Goal: Task Accomplishment & Management: Manage account settings

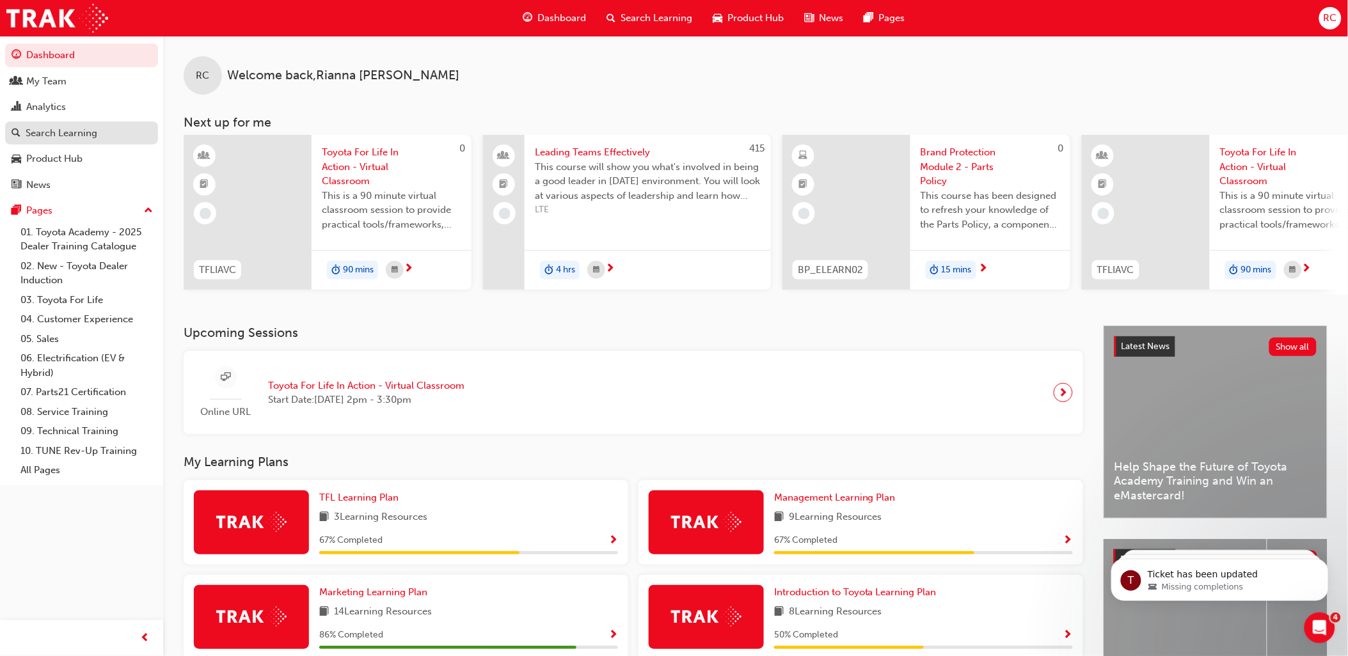
click at [68, 139] on div "Search Learning" at bounding box center [62, 133] width 72 height 15
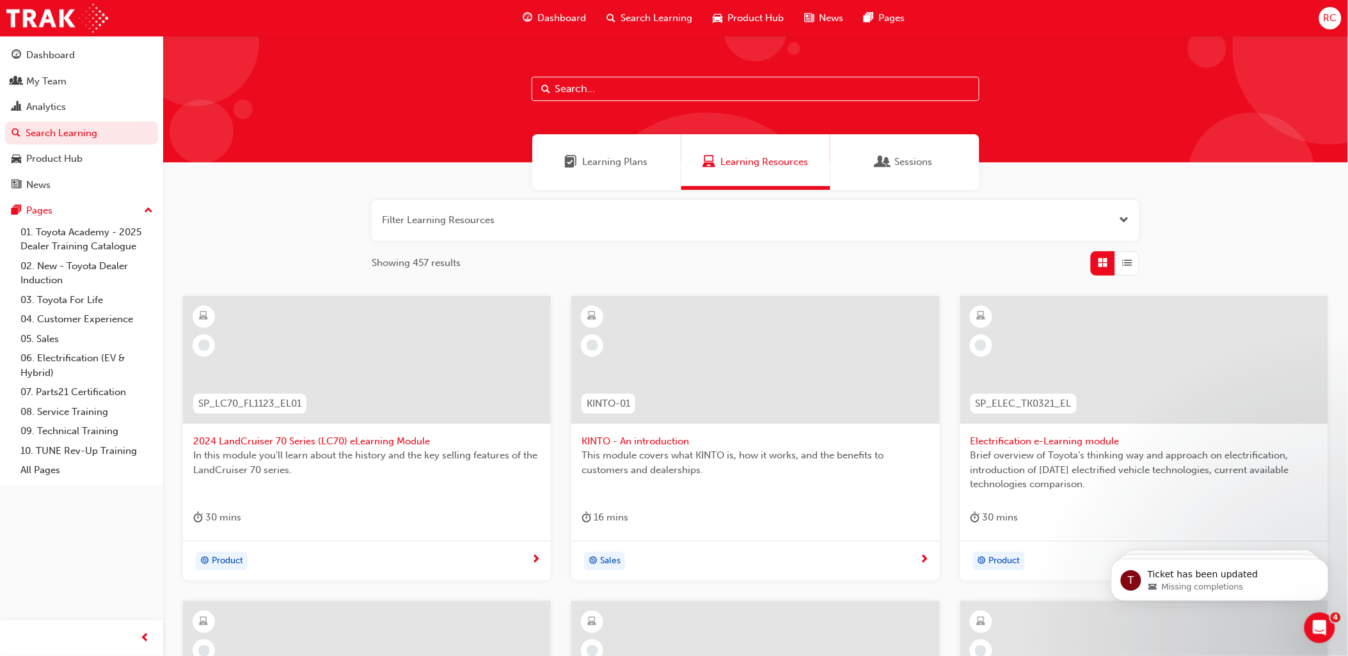
click at [582, 90] on input "text" at bounding box center [755, 89] width 448 height 24
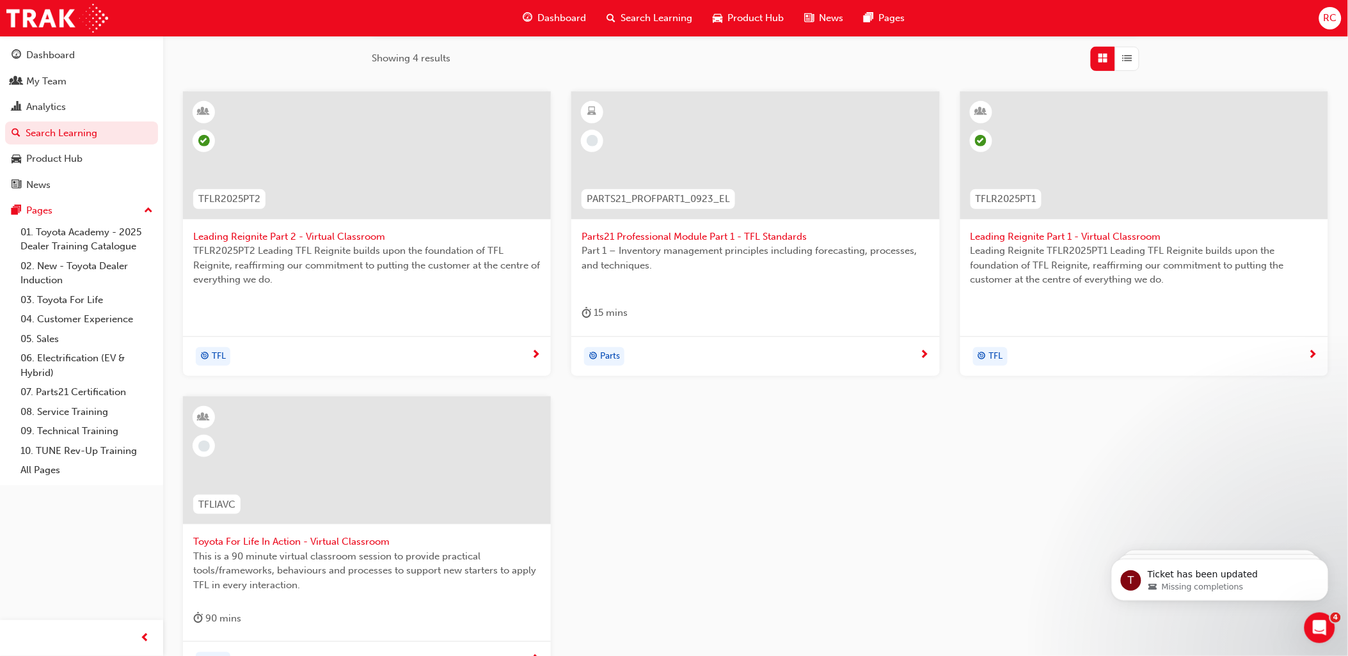
scroll to position [284, 0]
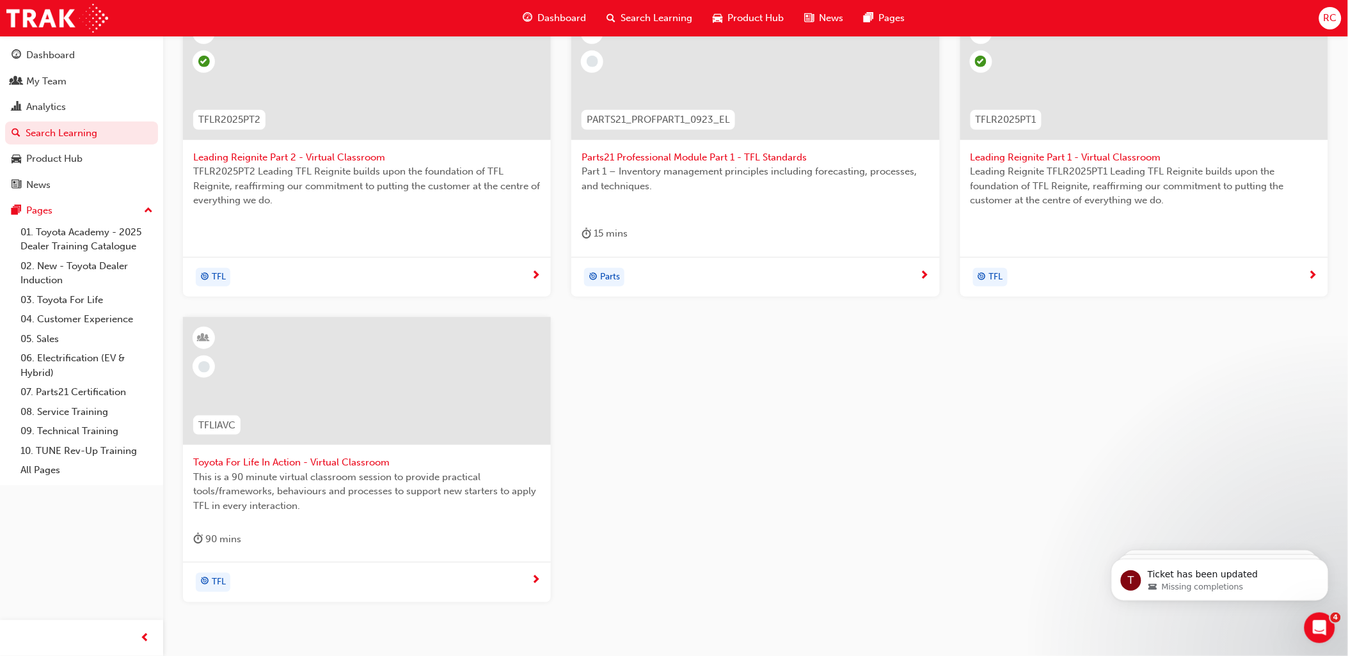
type input "tfl"
click at [359, 476] on span "This is a 90 minute virtual classroom session to provide practical tools/framew…" at bounding box center [366, 491] width 347 height 43
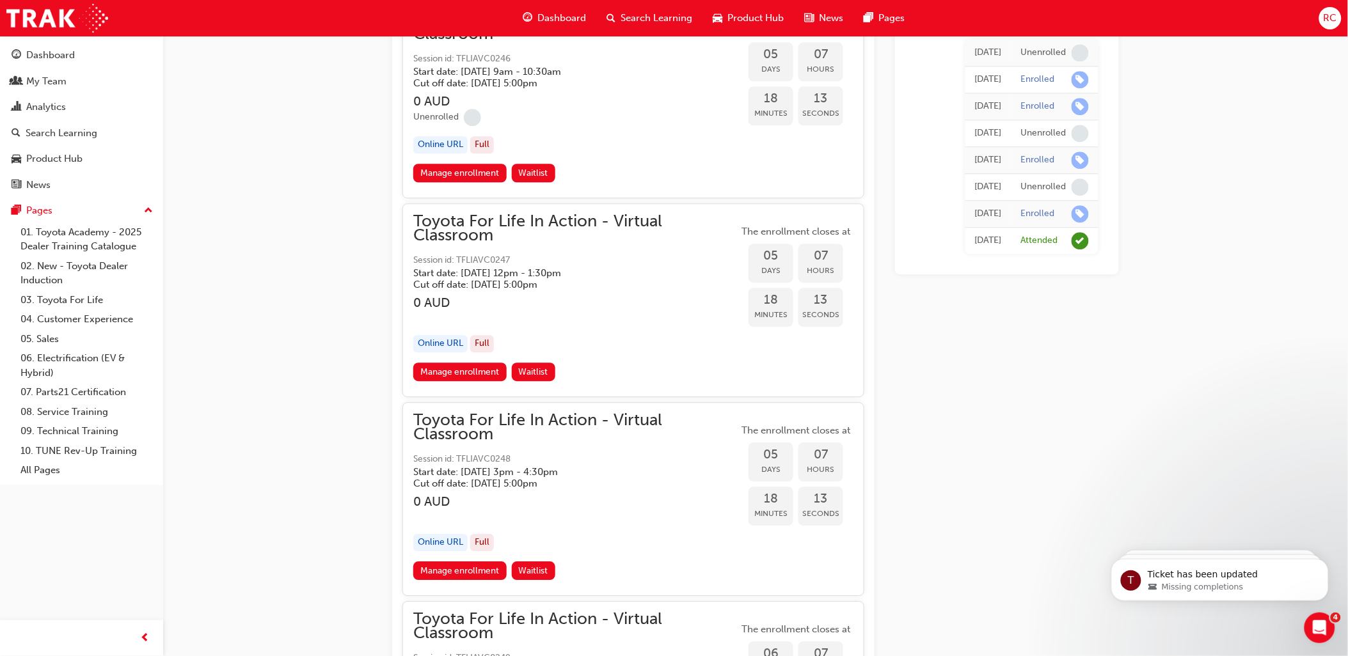
scroll to position [2805, 0]
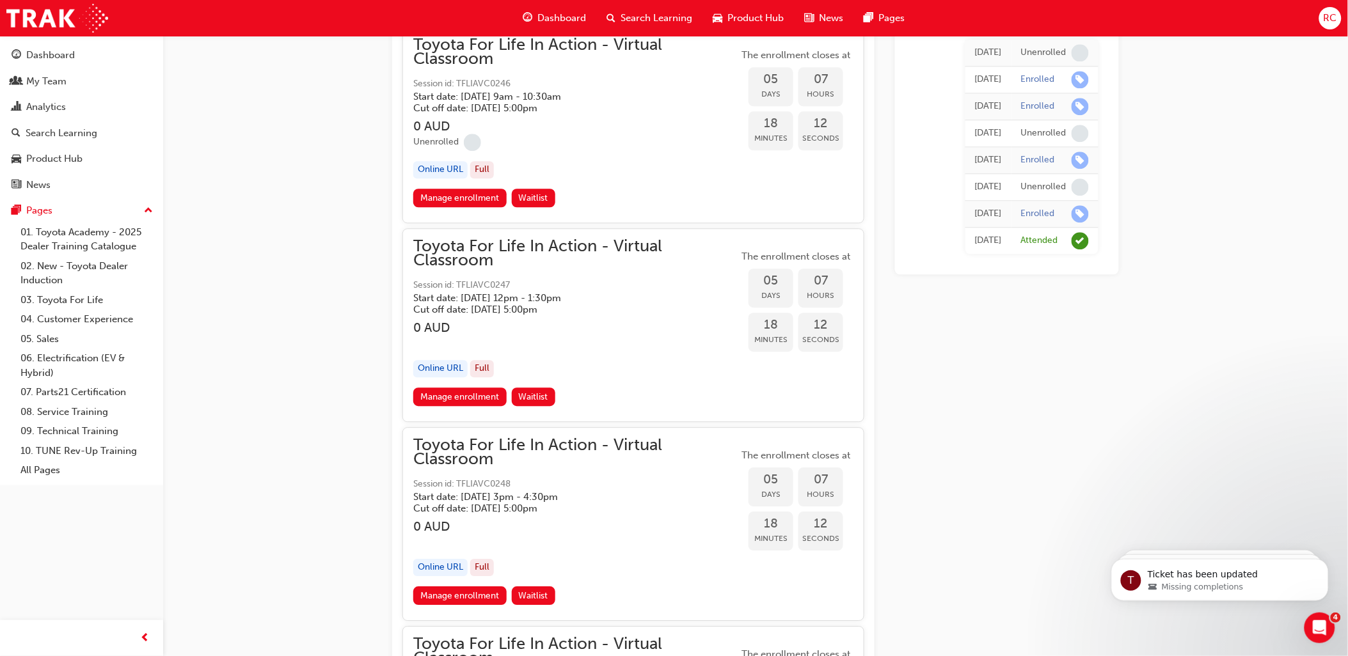
click at [456, 189] on link "Manage enrollment" at bounding box center [459, 198] width 93 height 19
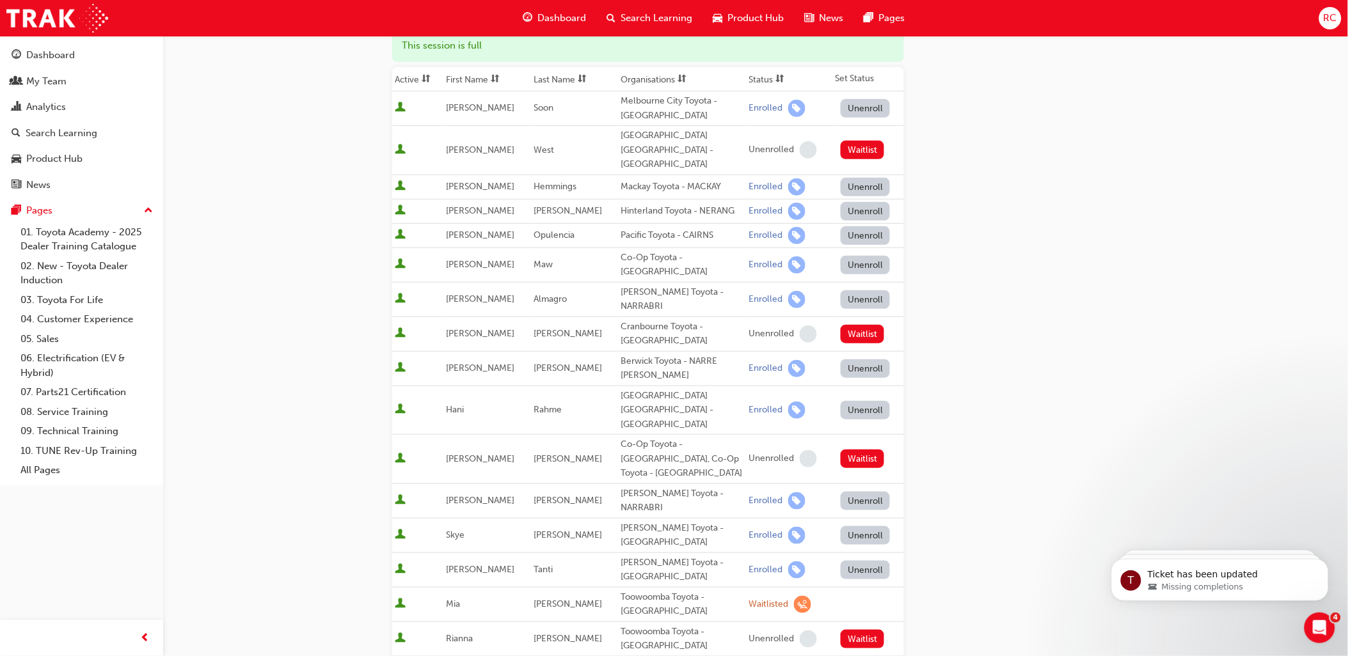
scroll to position [71, 0]
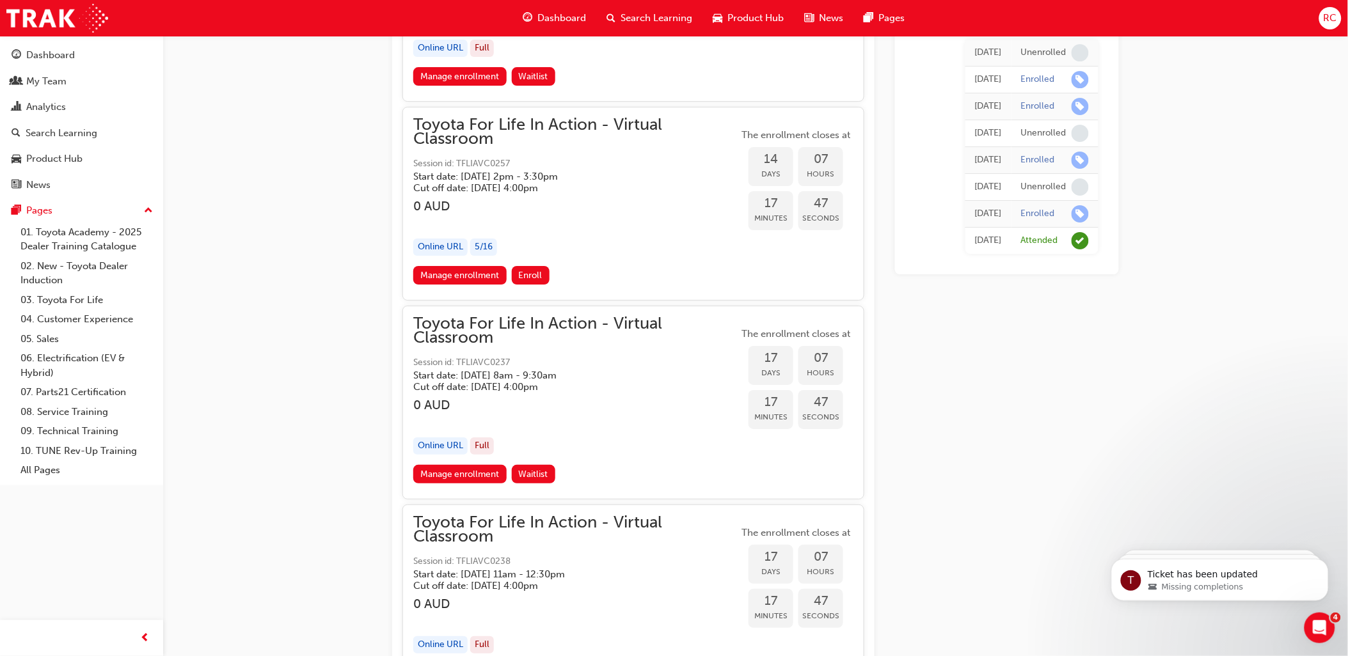
scroll to position [6713, 0]
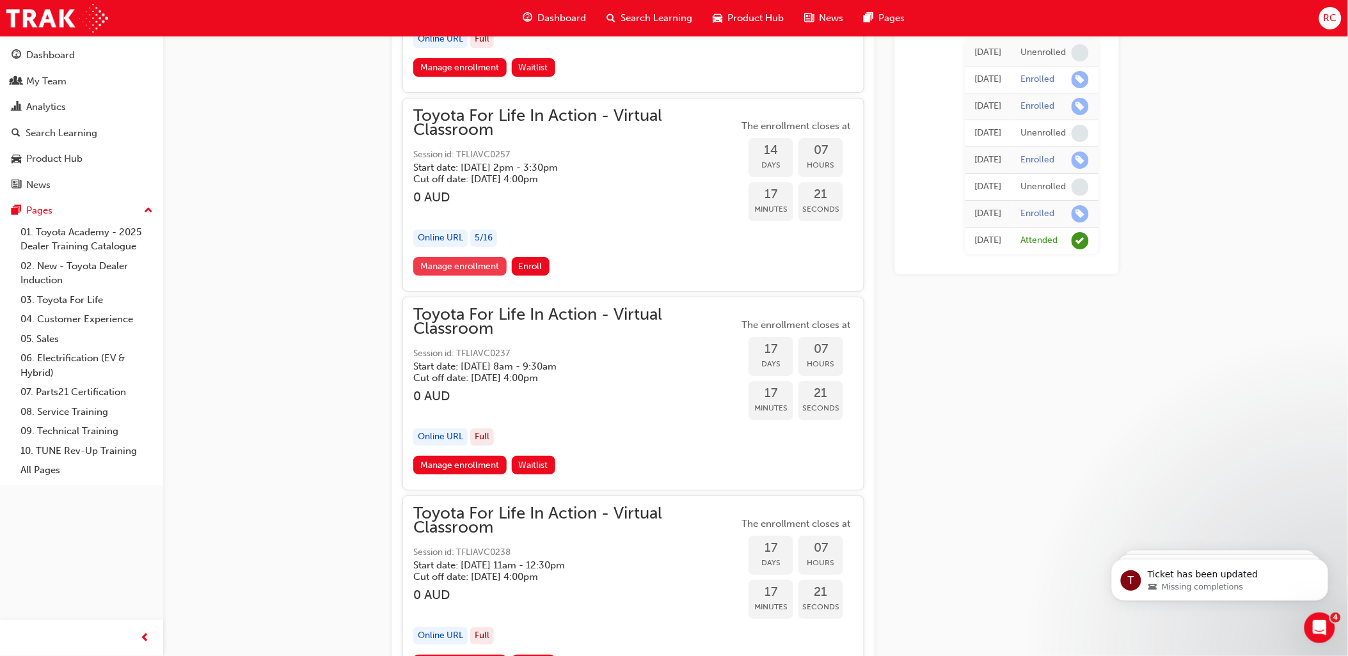
click at [446, 257] on link "Manage enrollment" at bounding box center [459, 266] width 93 height 19
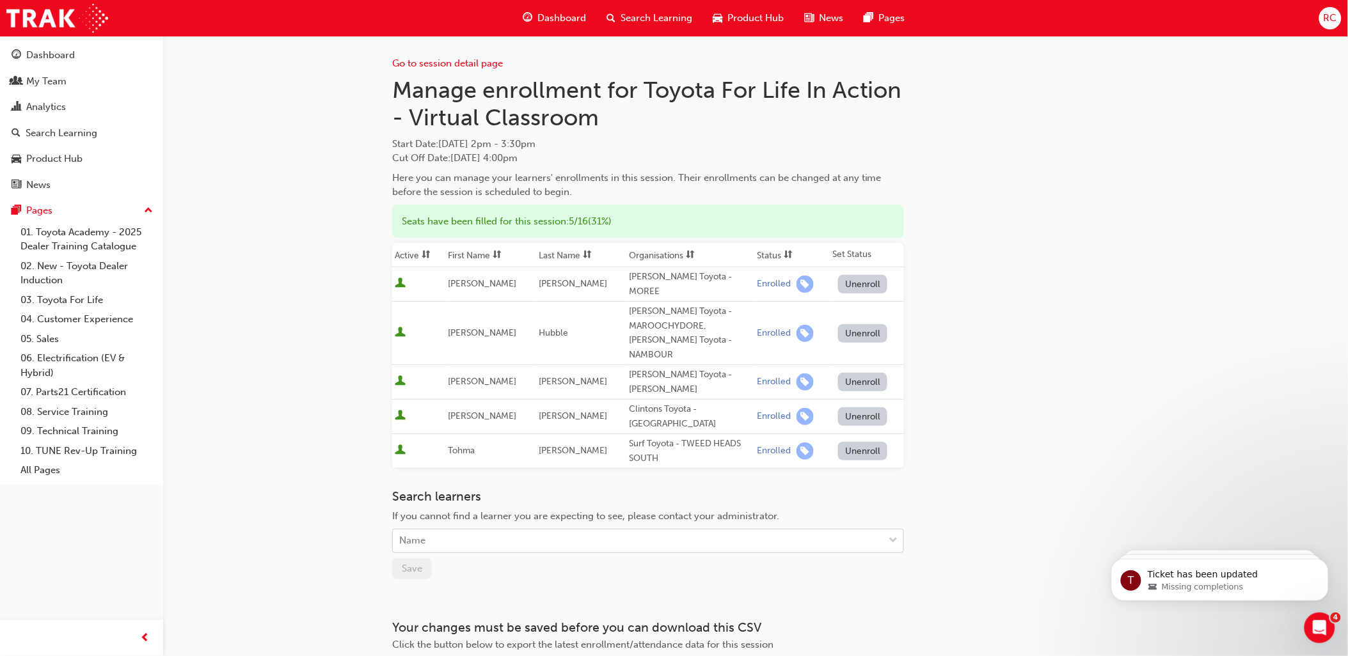
click at [454, 530] on div "Name" at bounding box center [638, 541] width 491 height 22
click at [449, 530] on div "Name" at bounding box center [638, 541] width 491 height 22
type input "james"
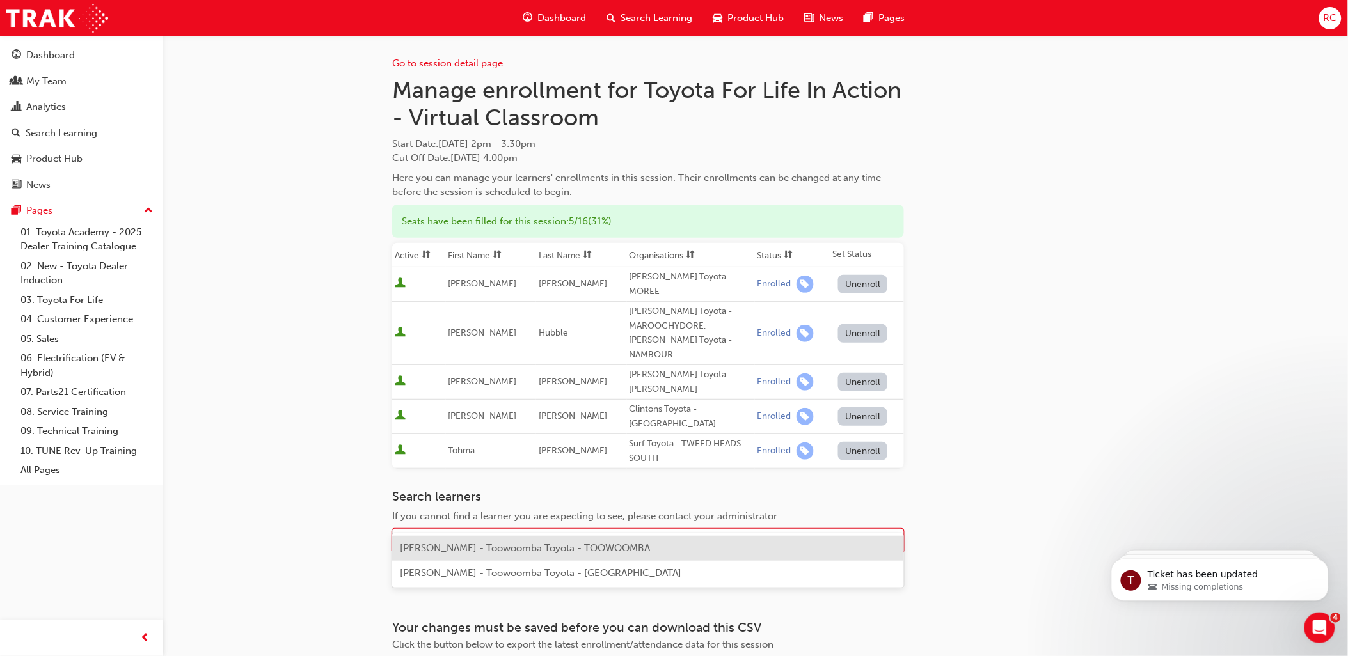
click at [473, 546] on span "Mia James - Toowoomba Toyota - TOOWOOMBA" at bounding box center [525, 548] width 250 height 12
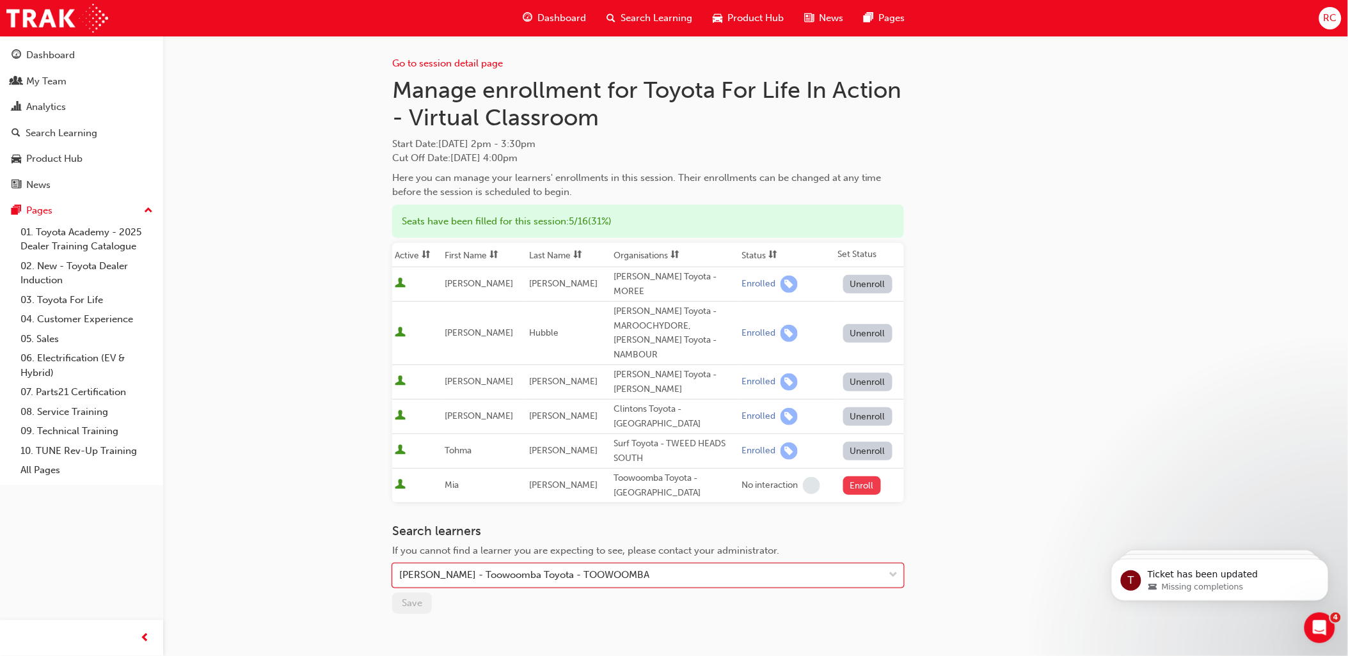
click at [674, 476] on button "Enroll" at bounding box center [862, 485] width 38 height 19
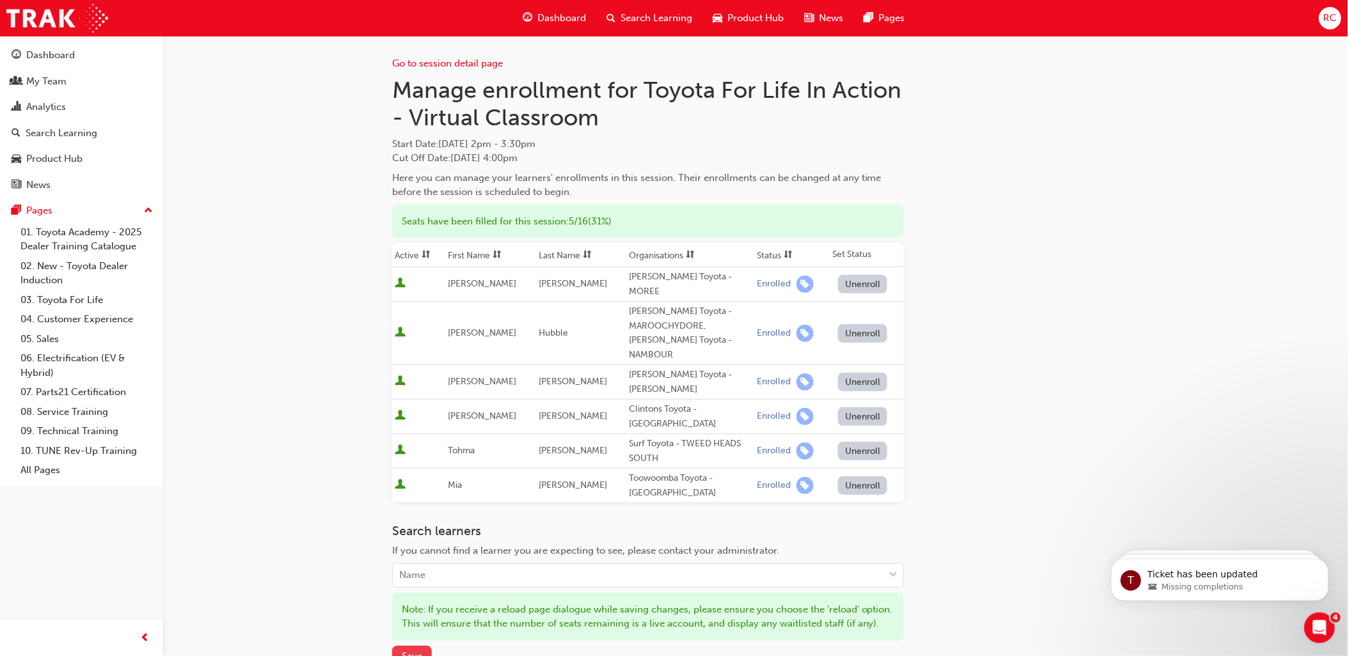
click at [418, 645] on span "Save" at bounding box center [412, 656] width 20 height 12
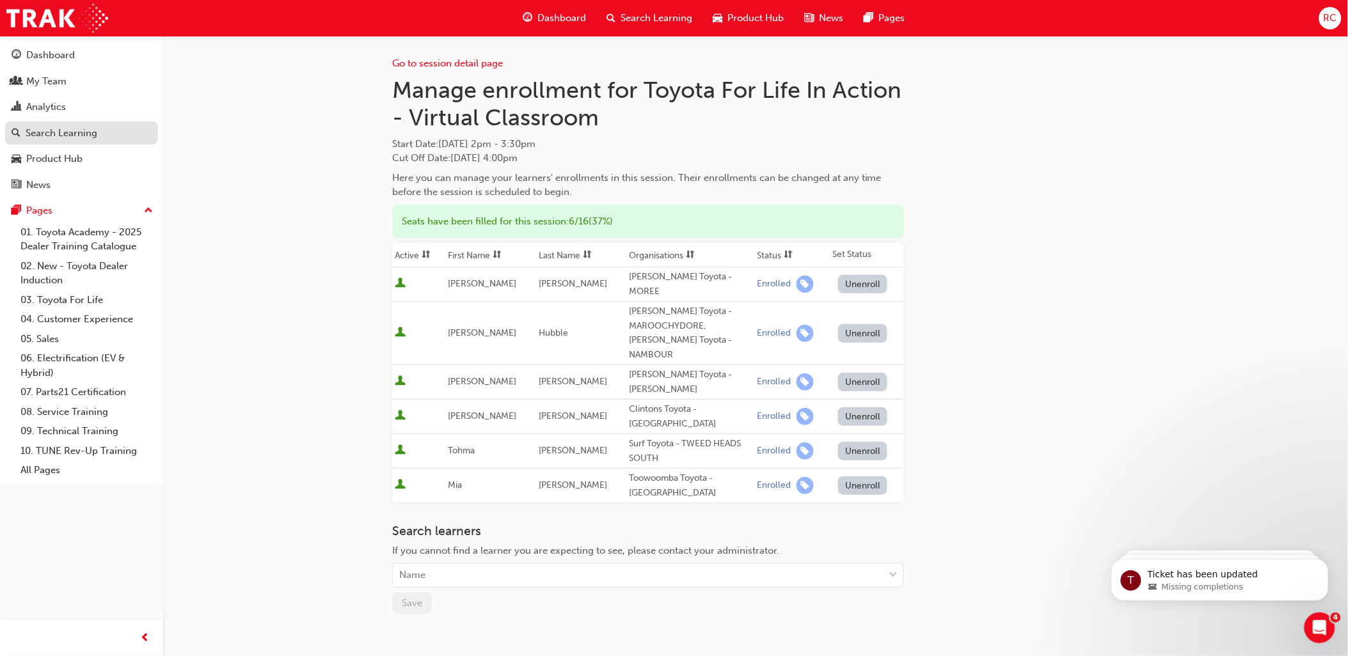
drag, startPoint x: 59, startPoint y: 138, endPoint x: 113, endPoint y: 145, distance: 54.3
click at [59, 138] on div "Search Learning" at bounding box center [62, 133] width 72 height 15
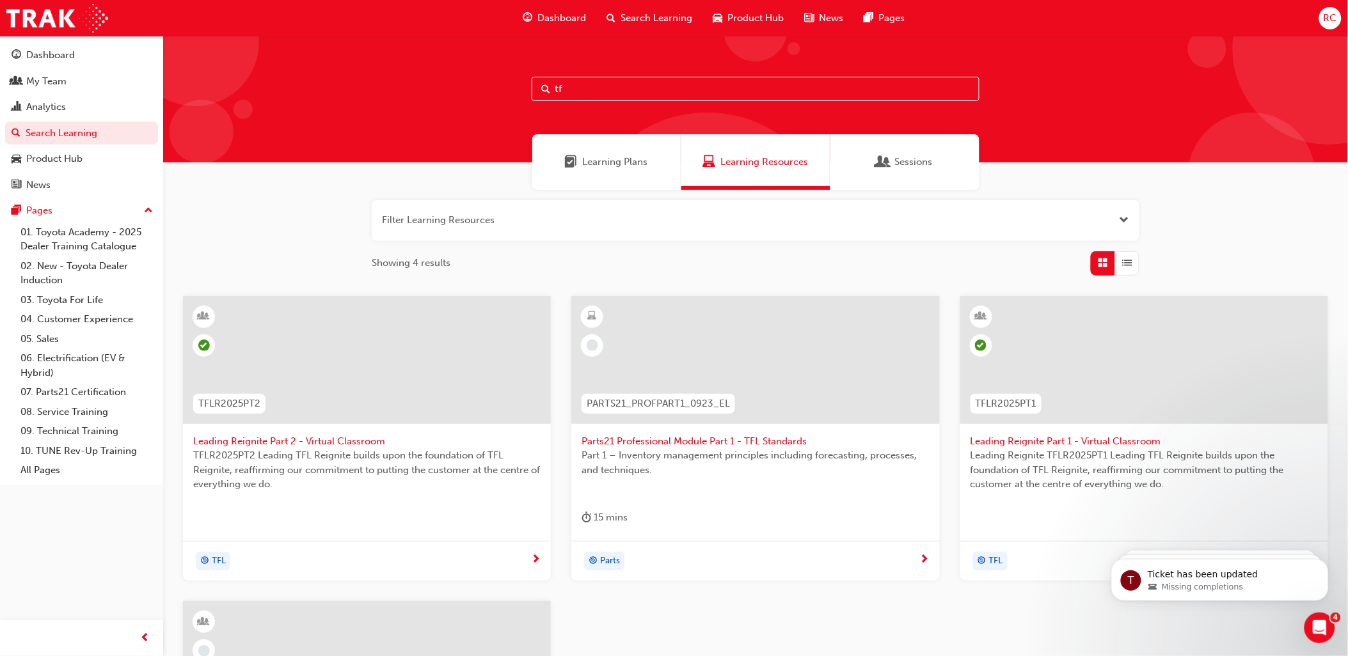
type input "t"
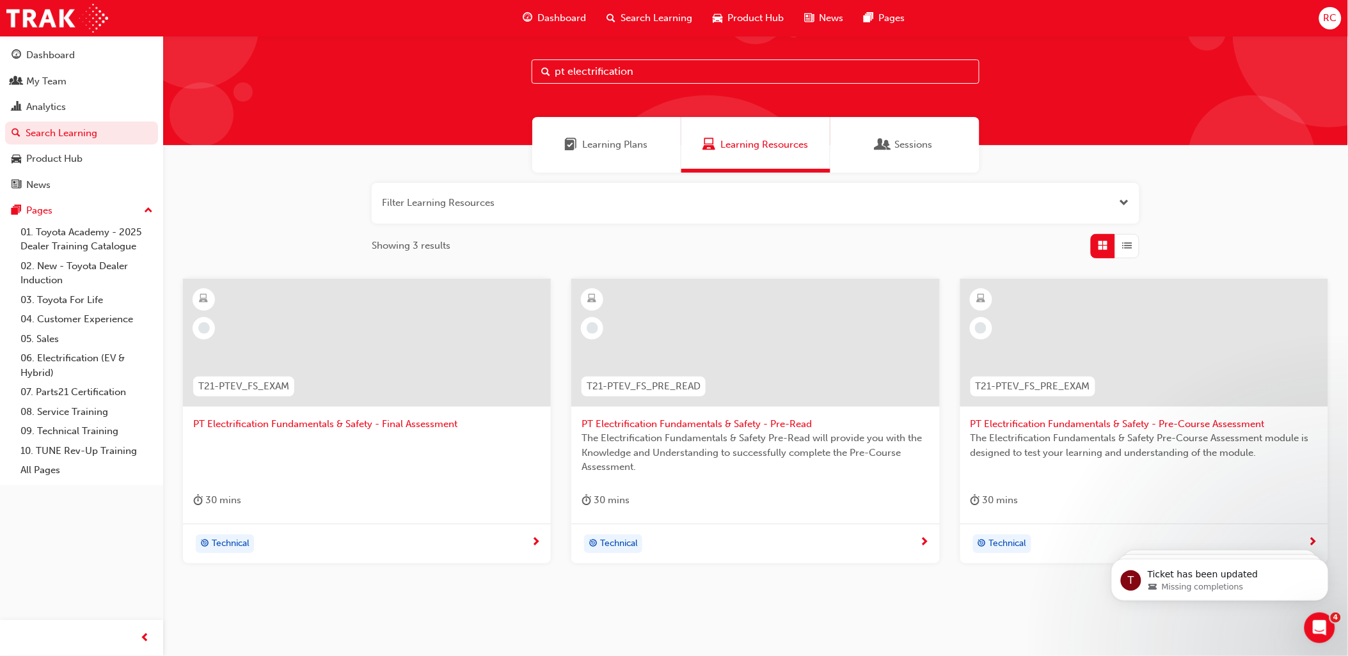
scroll to position [48, 0]
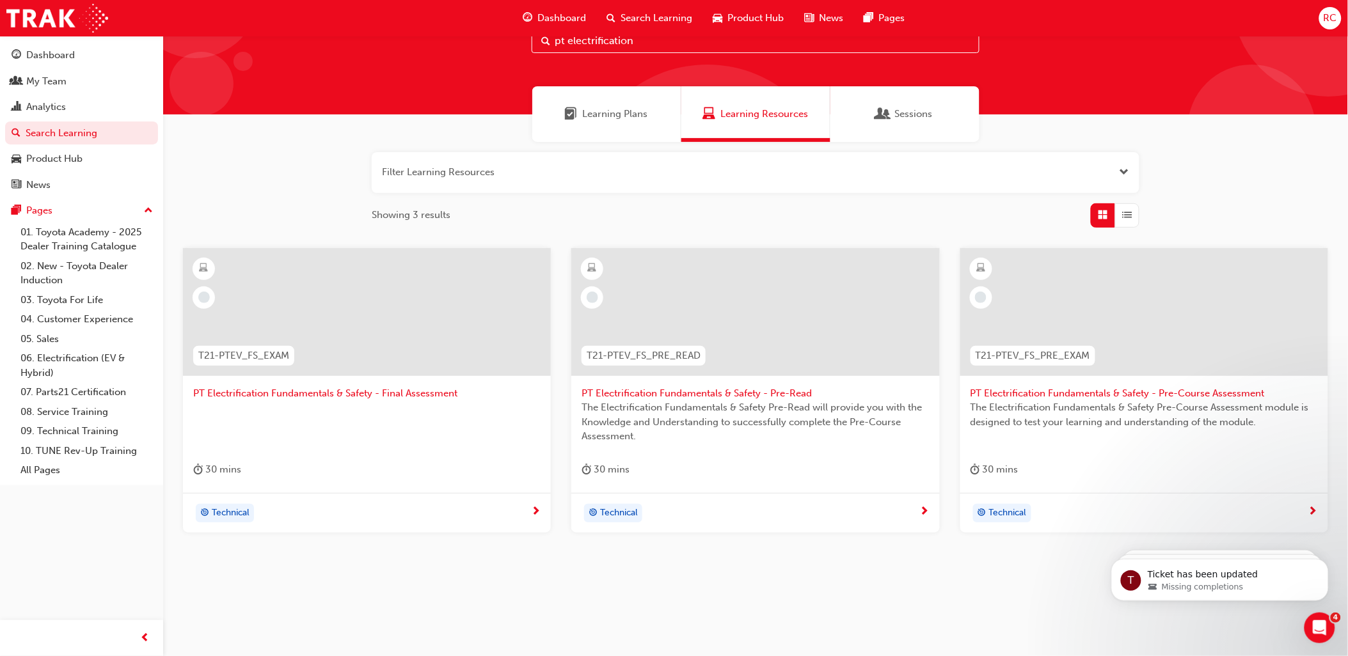
type input "pt electrification"
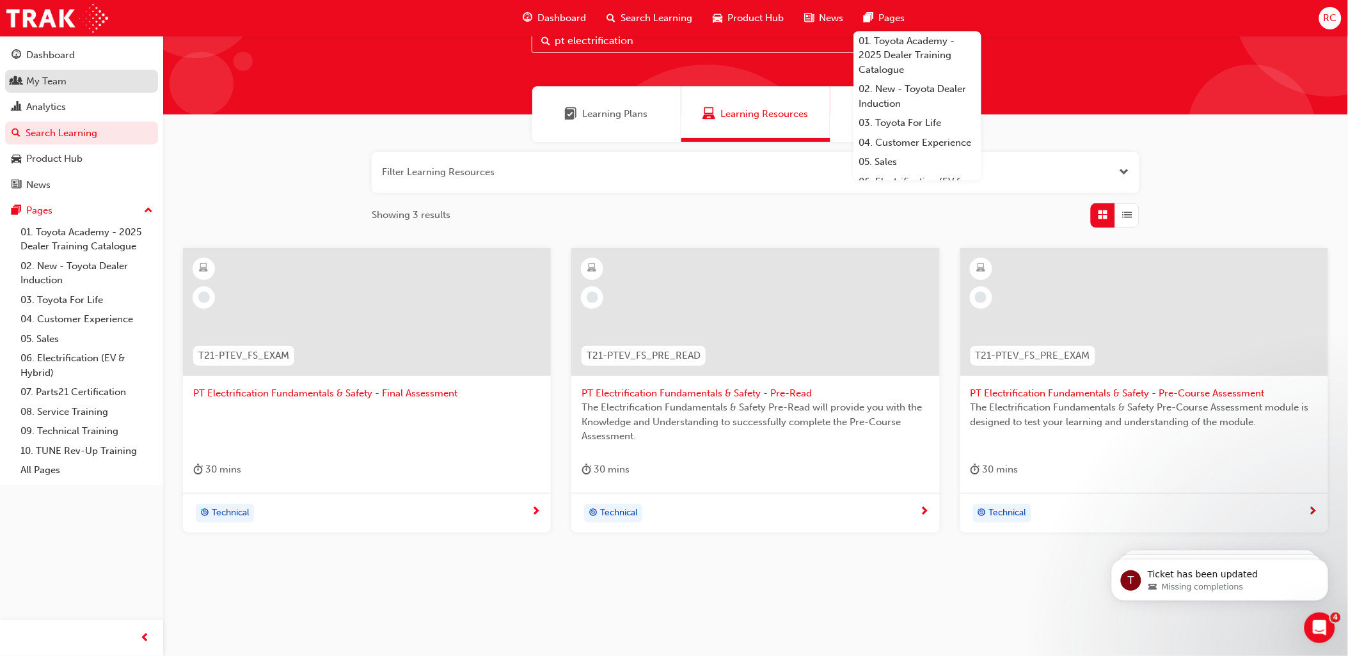
click at [74, 86] on div "My Team" at bounding box center [82, 82] width 140 height 16
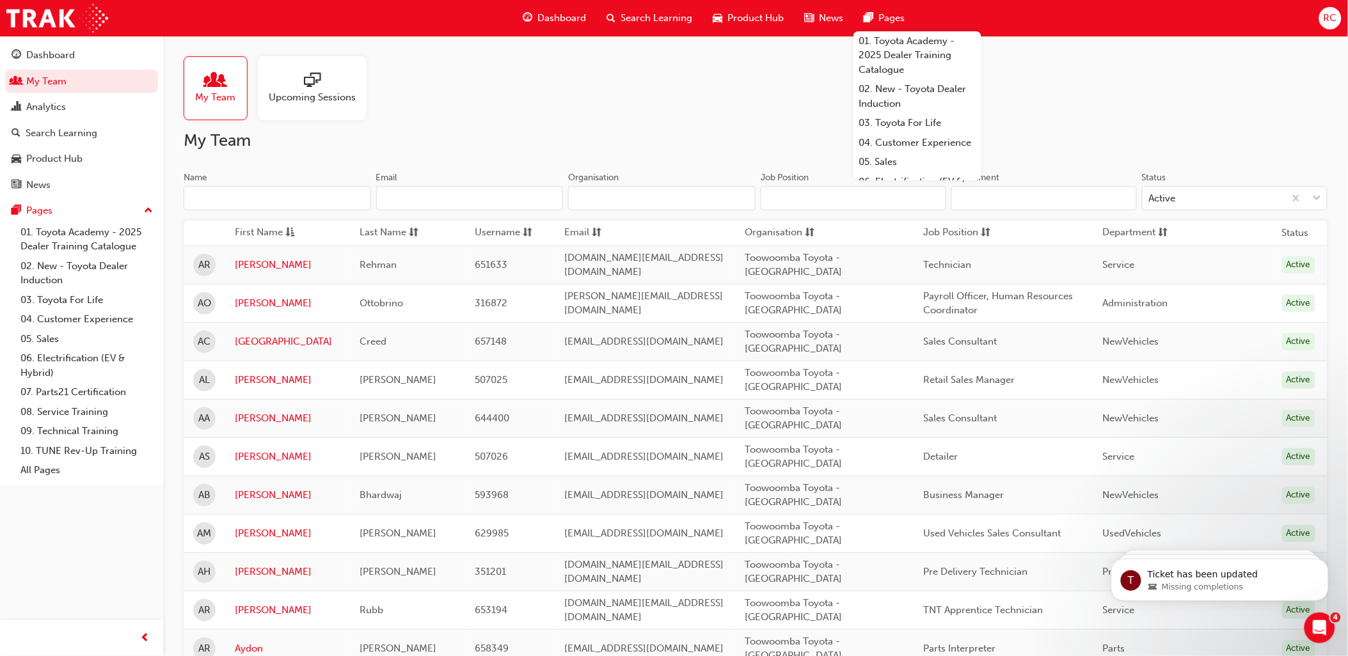
click at [256, 208] on input "Name" at bounding box center [277, 198] width 187 height 24
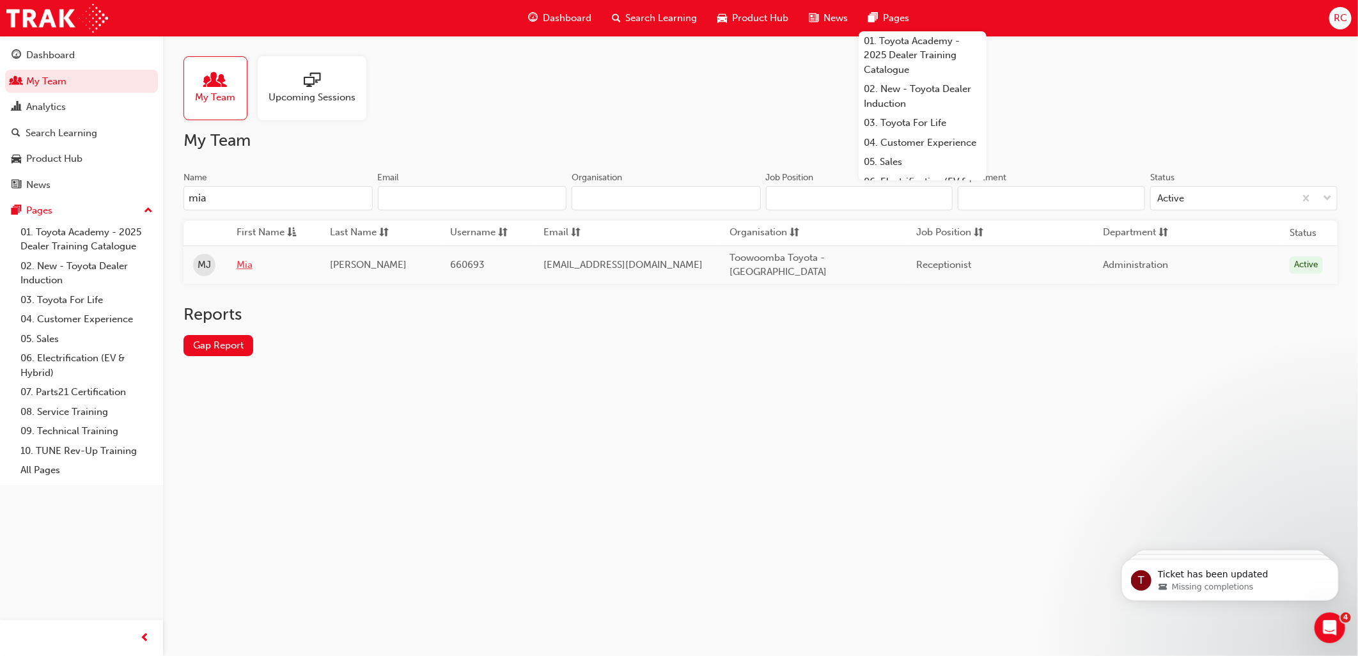
type input "mia"
click at [257, 269] on link "Mia" at bounding box center [274, 265] width 74 height 15
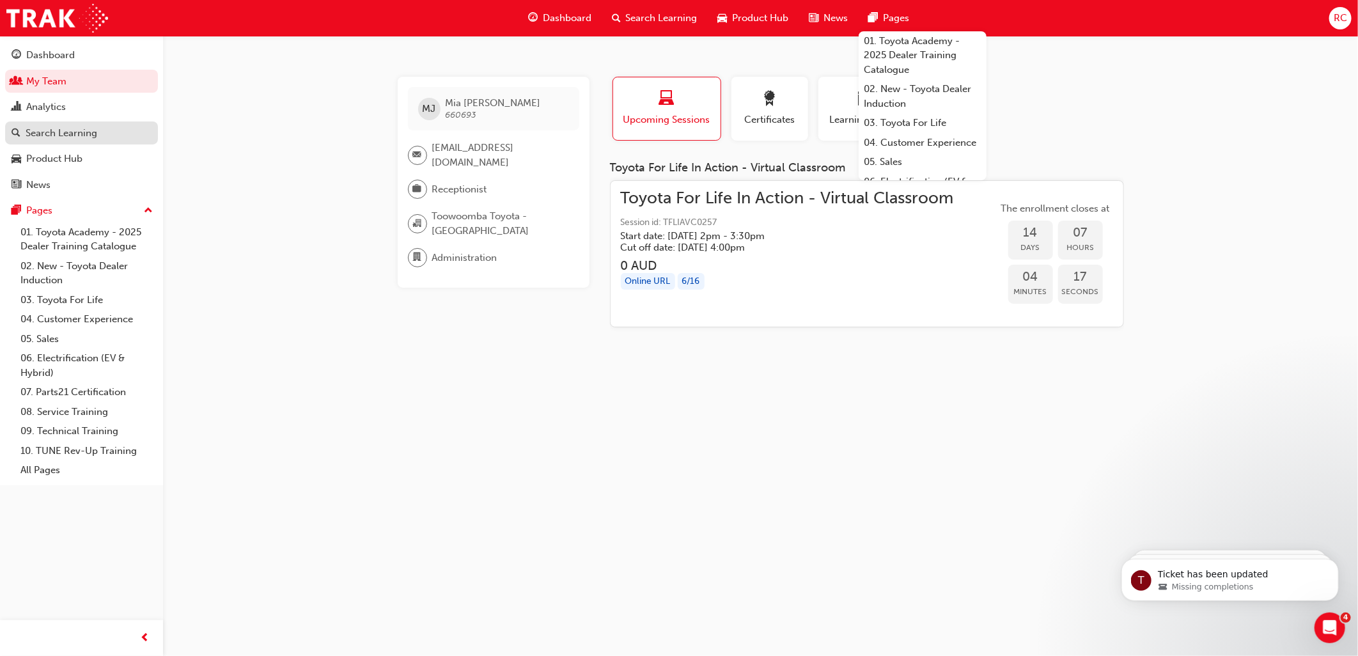
click at [85, 141] on div "Search Learning" at bounding box center [62, 133] width 72 height 15
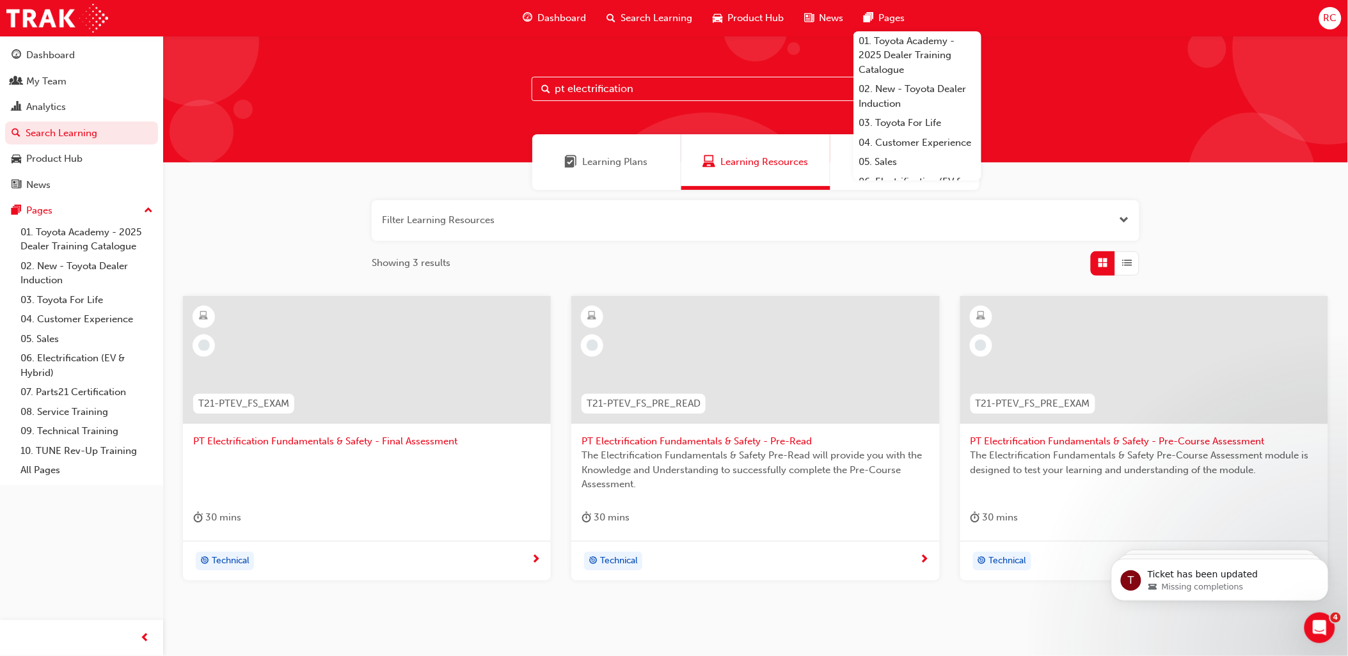
click at [650, 95] on input "pt electrification" at bounding box center [755, 89] width 448 height 24
drag, startPoint x: 656, startPoint y: 91, endPoint x: 501, endPoint y: 107, distance: 155.5
click at [507, 106] on div "pt electrification" at bounding box center [755, 99] width 1184 height 127
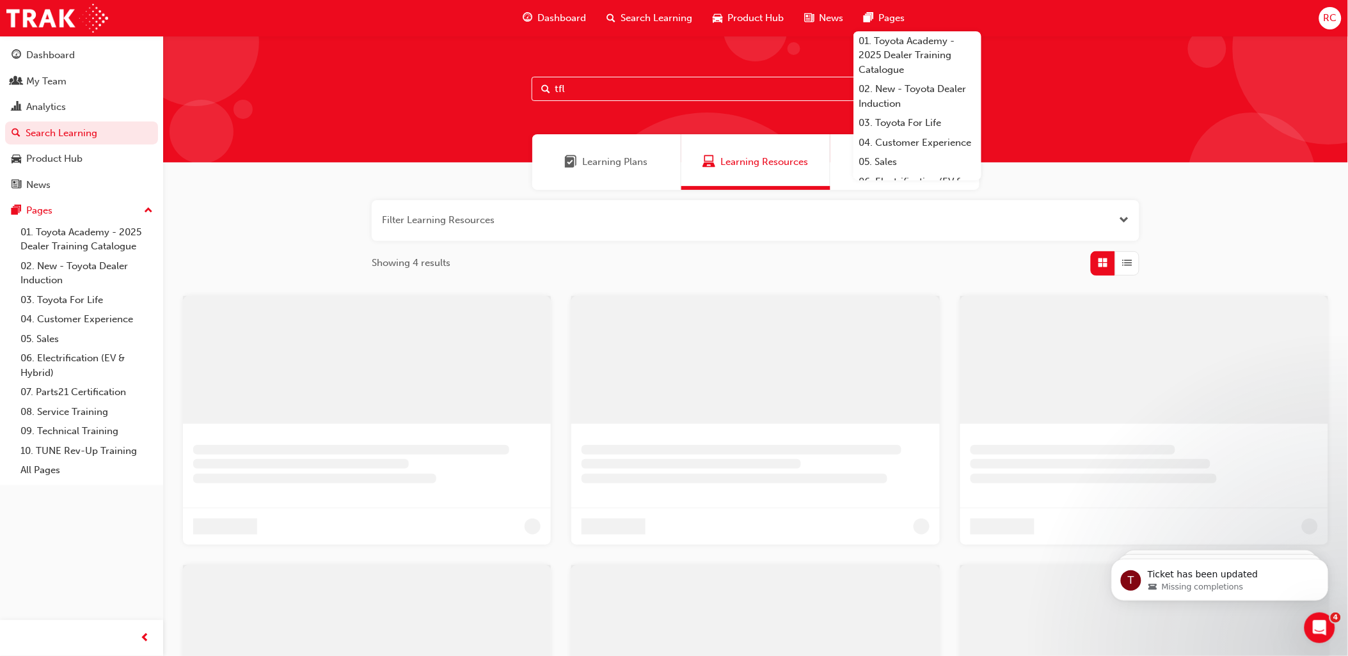
type input "tfl"
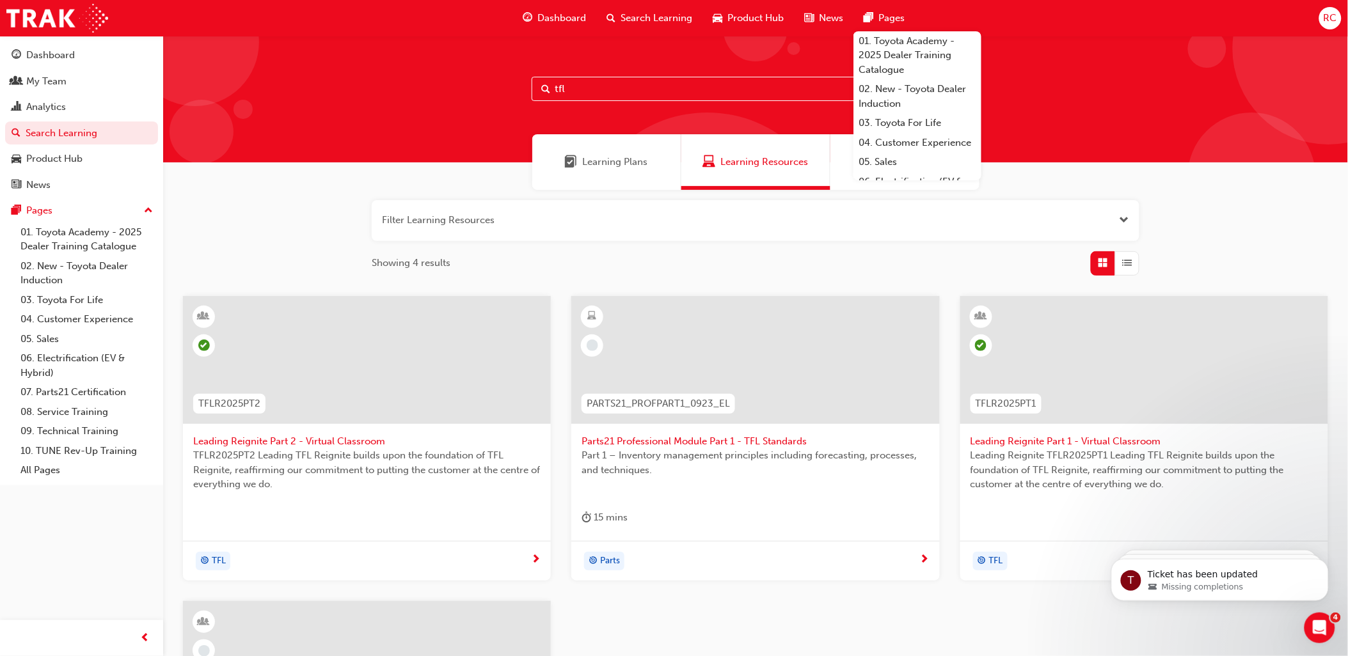
click at [674, 90] on div "tfl" at bounding box center [755, 99] width 1184 height 127
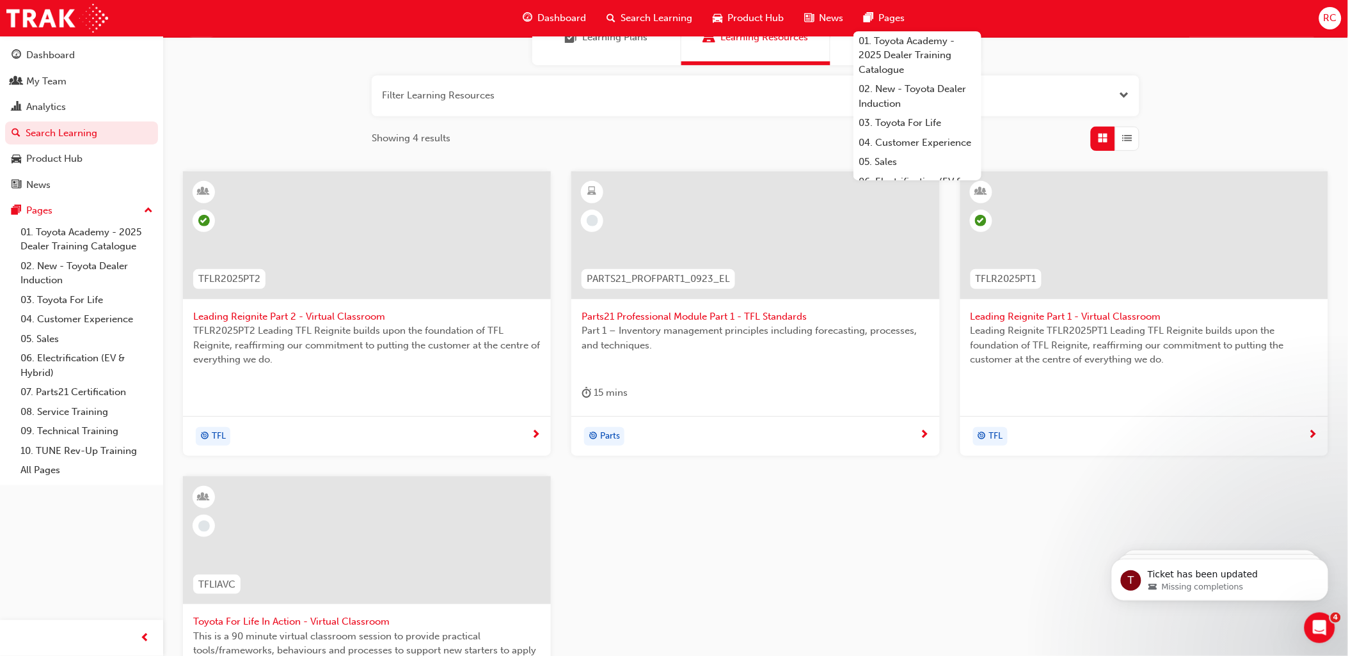
scroll to position [284, 0]
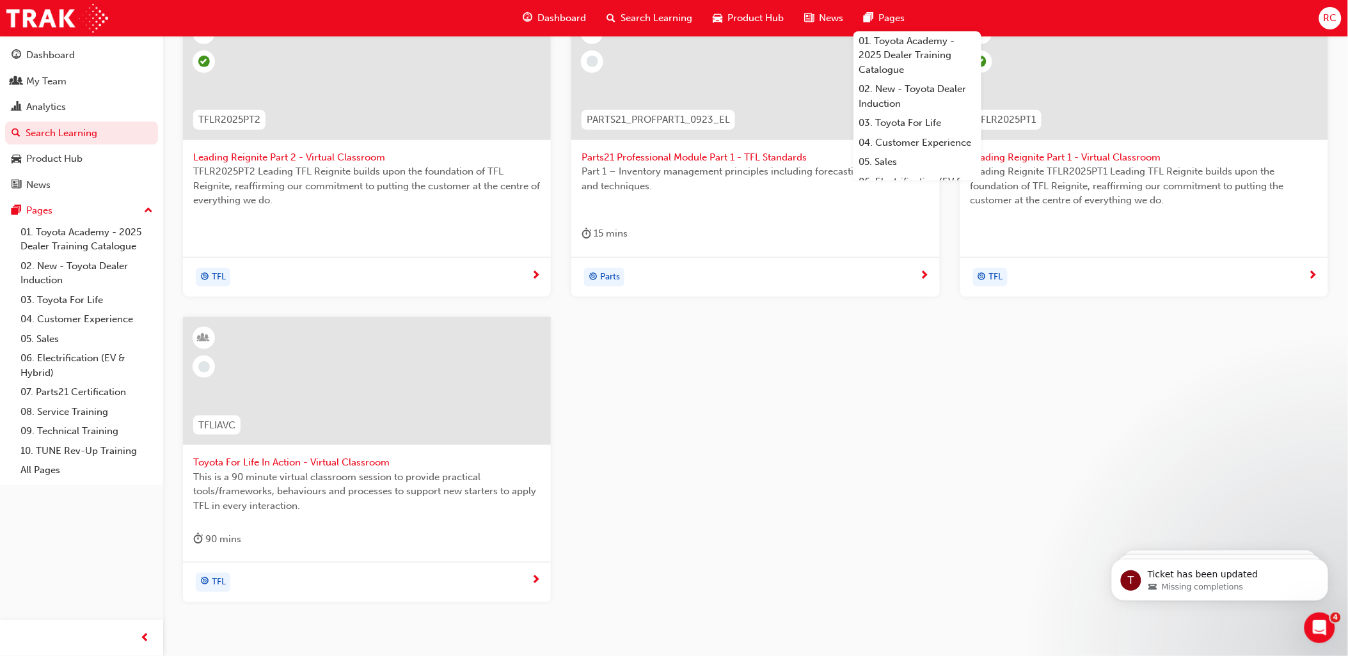
click at [360, 469] on span "Toyota For Life In Action - Virtual Classroom" at bounding box center [366, 462] width 347 height 15
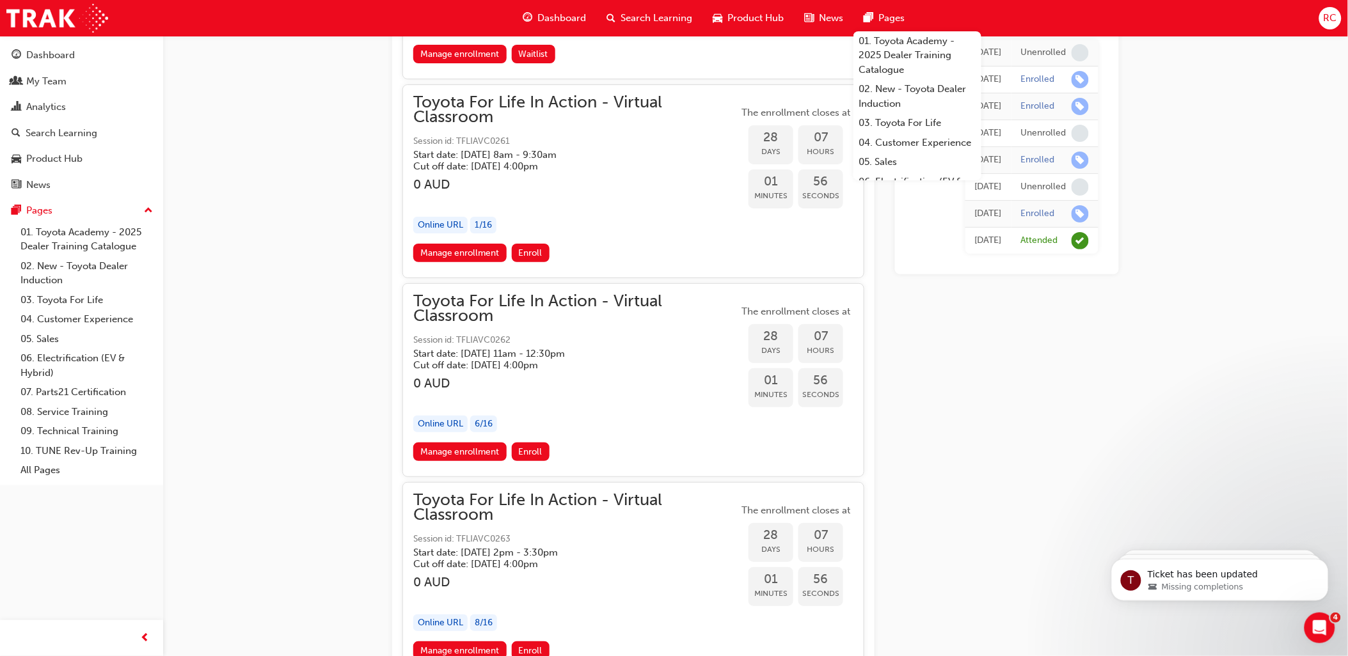
scroll to position [12100, 0]
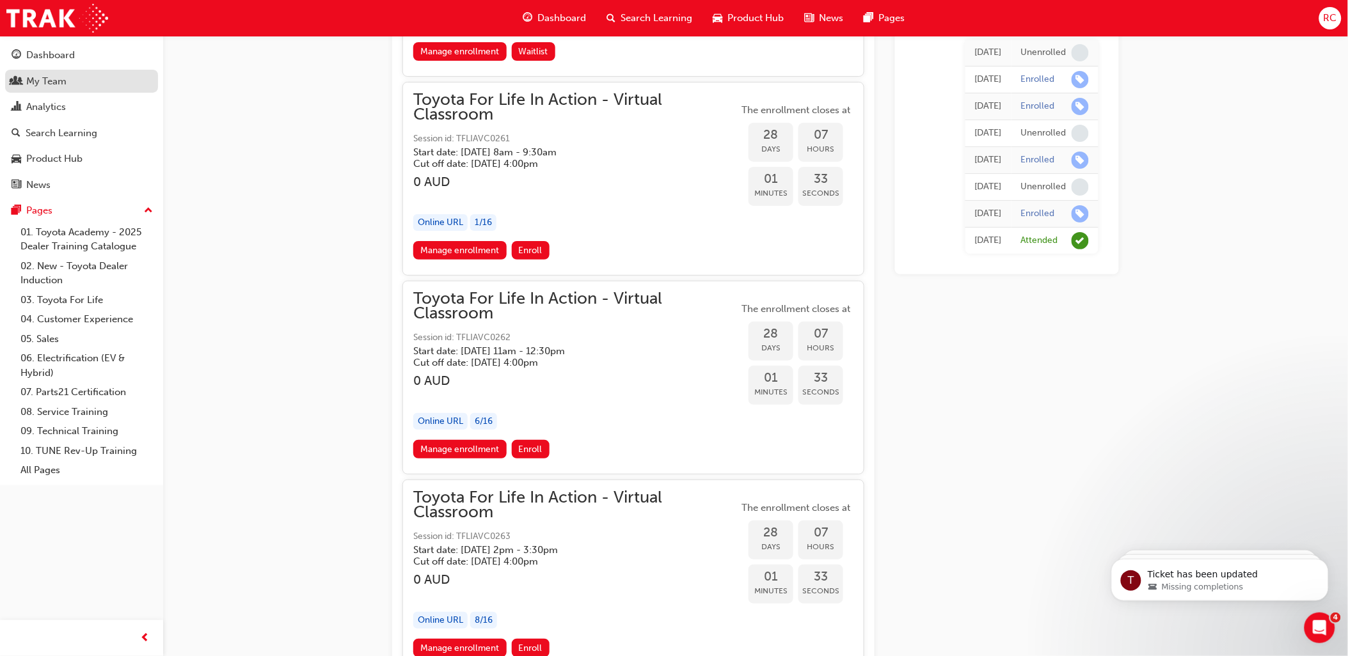
click at [79, 81] on div "My Team" at bounding box center [82, 82] width 140 height 16
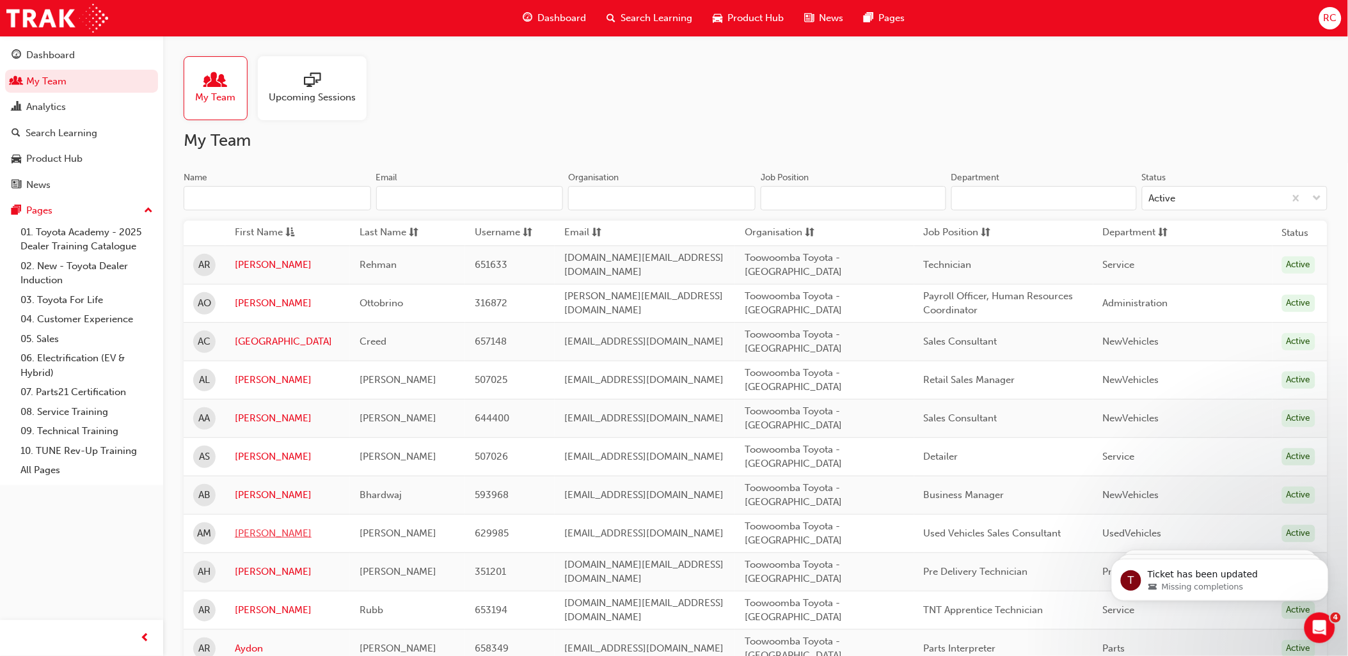
click at [251, 536] on link "[PERSON_NAME]" at bounding box center [288, 533] width 106 height 15
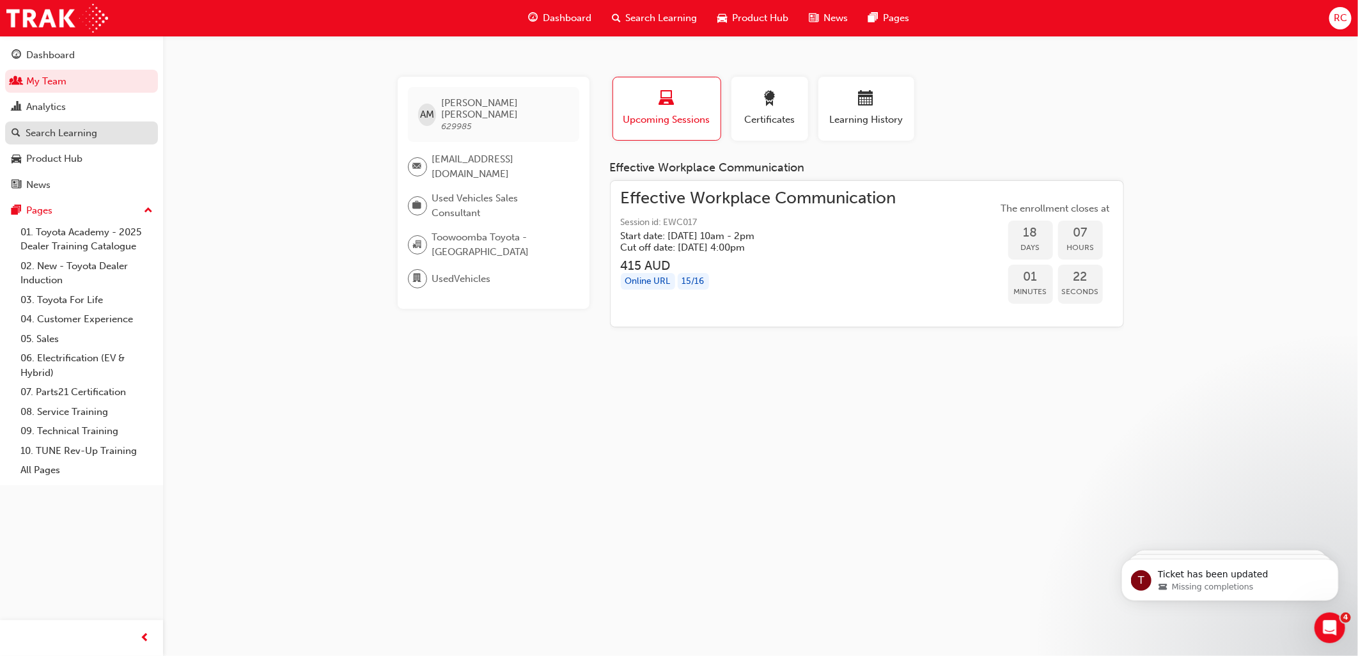
click at [139, 134] on div "Search Learning" at bounding box center [82, 133] width 140 height 16
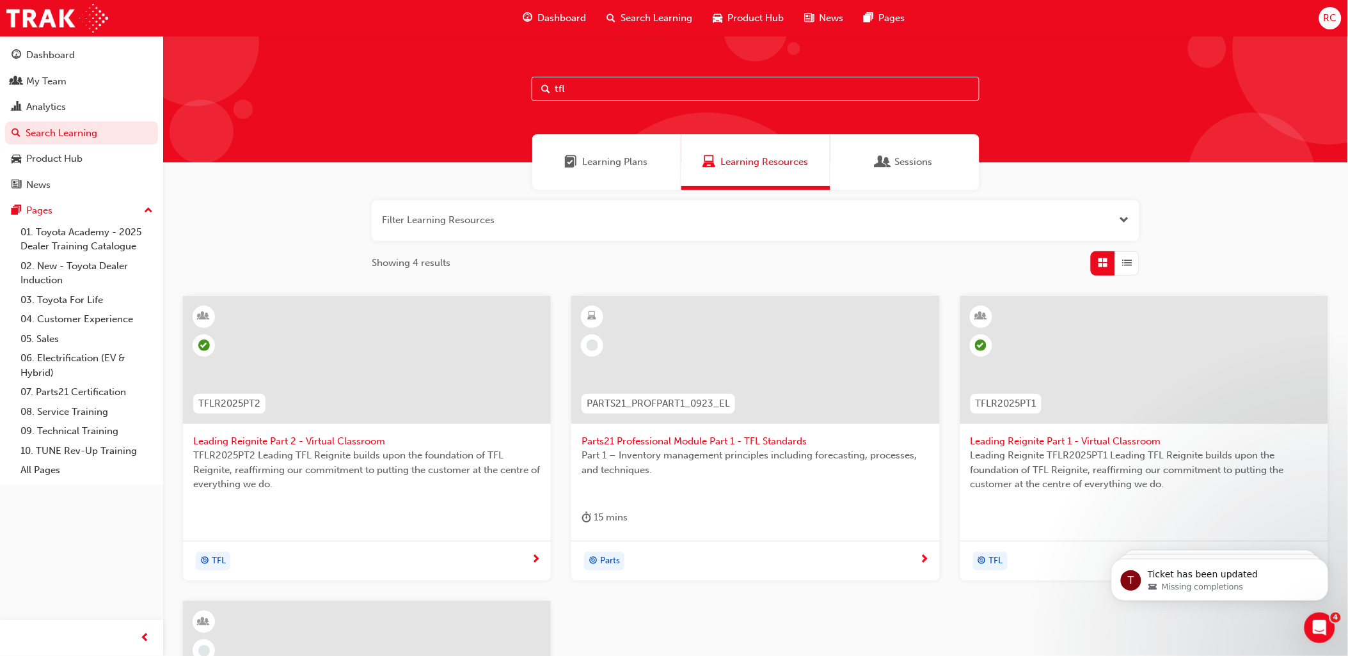
drag, startPoint x: 593, startPoint y: 84, endPoint x: 538, endPoint y: 95, distance: 56.7
click at [544, 90] on div "tfl" at bounding box center [755, 89] width 448 height 24
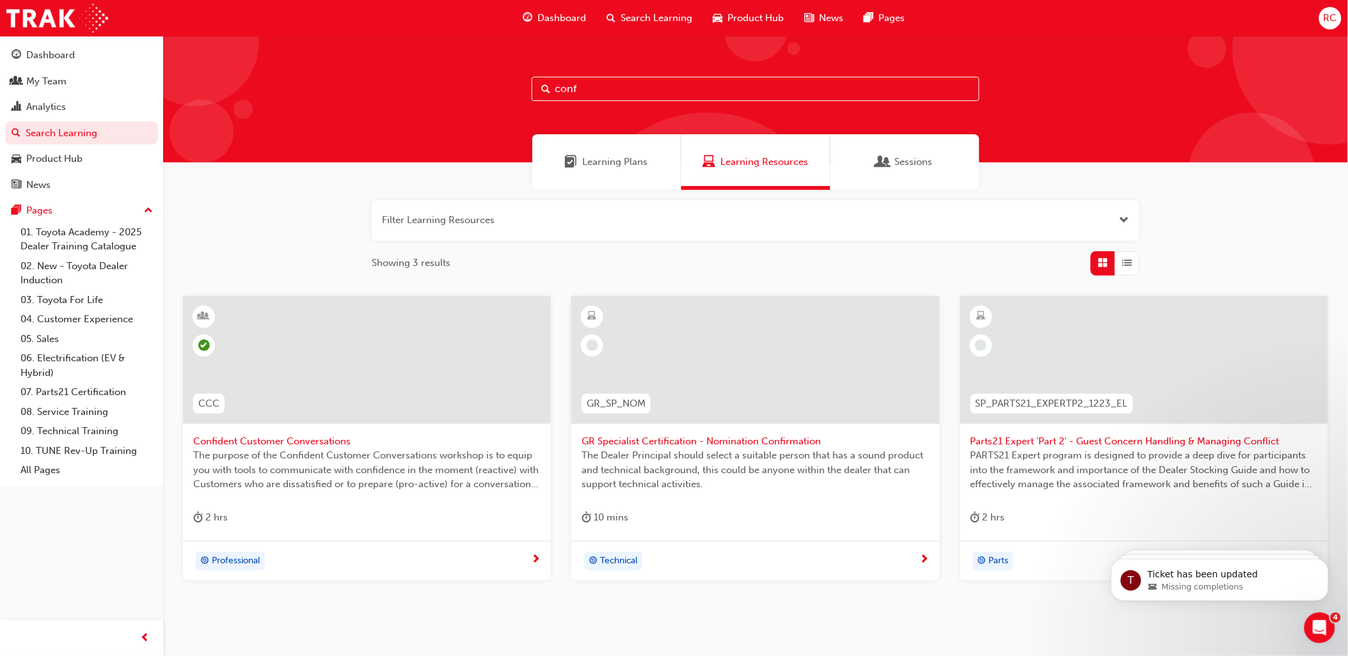
type input "conf"
click at [310, 471] on span "The purpose of the Confident Customer Conversations workshop is to equip you wi…" at bounding box center [366, 469] width 347 height 43
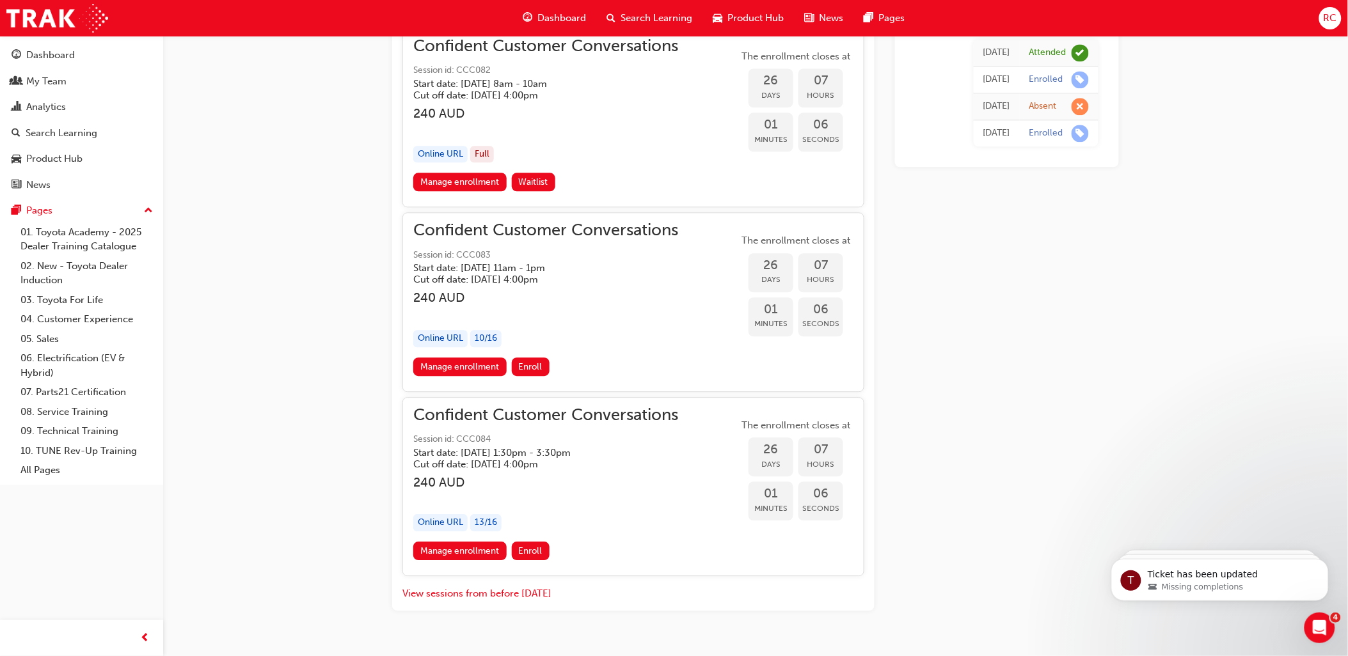
scroll to position [1033, 0]
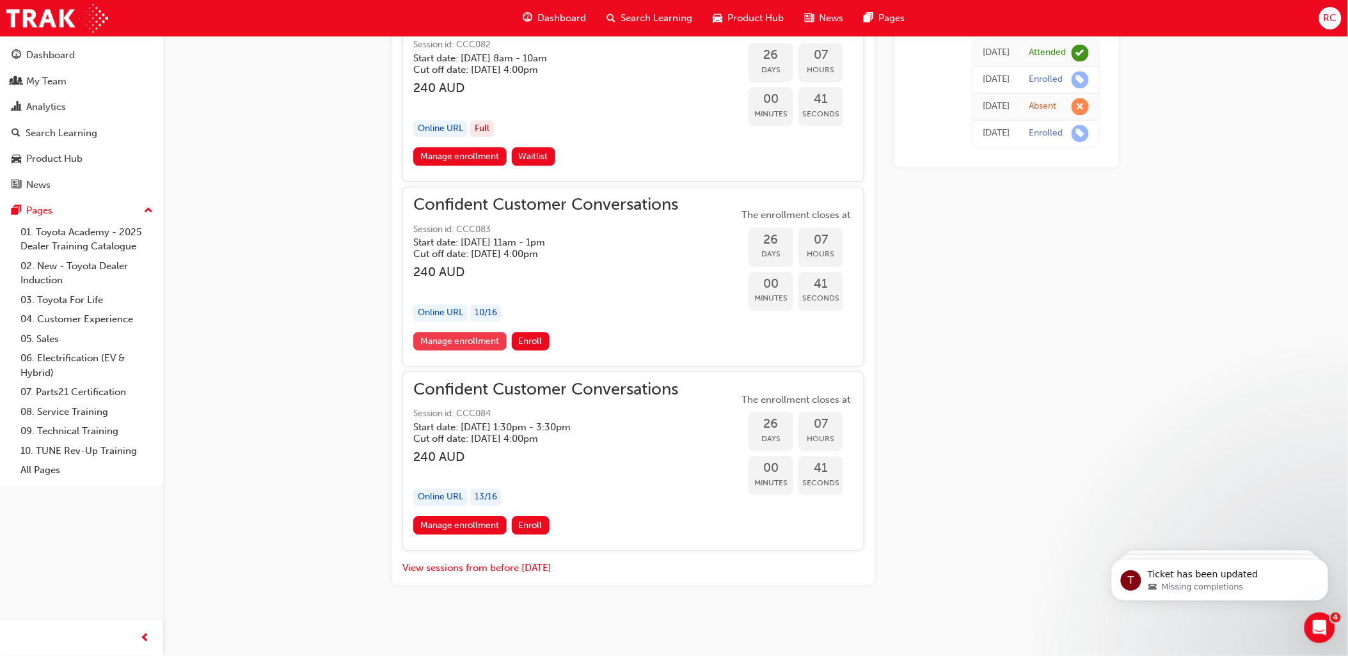
click at [437, 333] on link "Manage enrollment" at bounding box center [459, 341] width 93 height 19
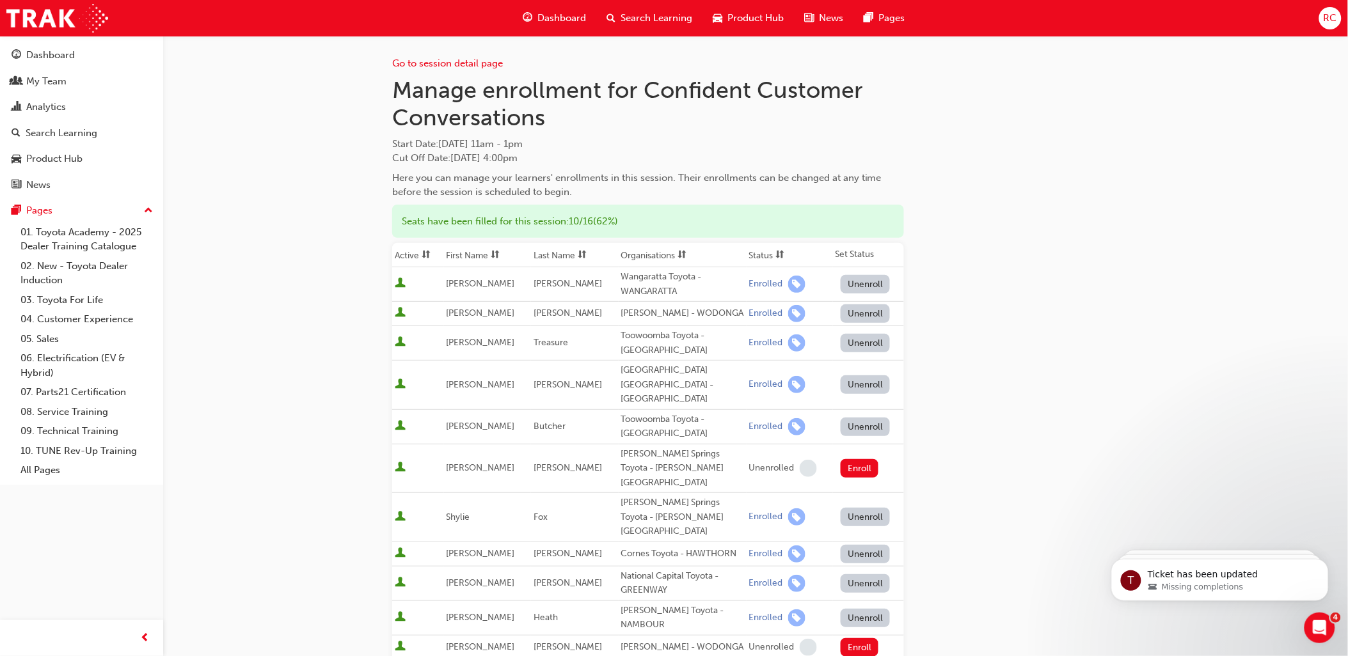
scroll to position [1033, 0]
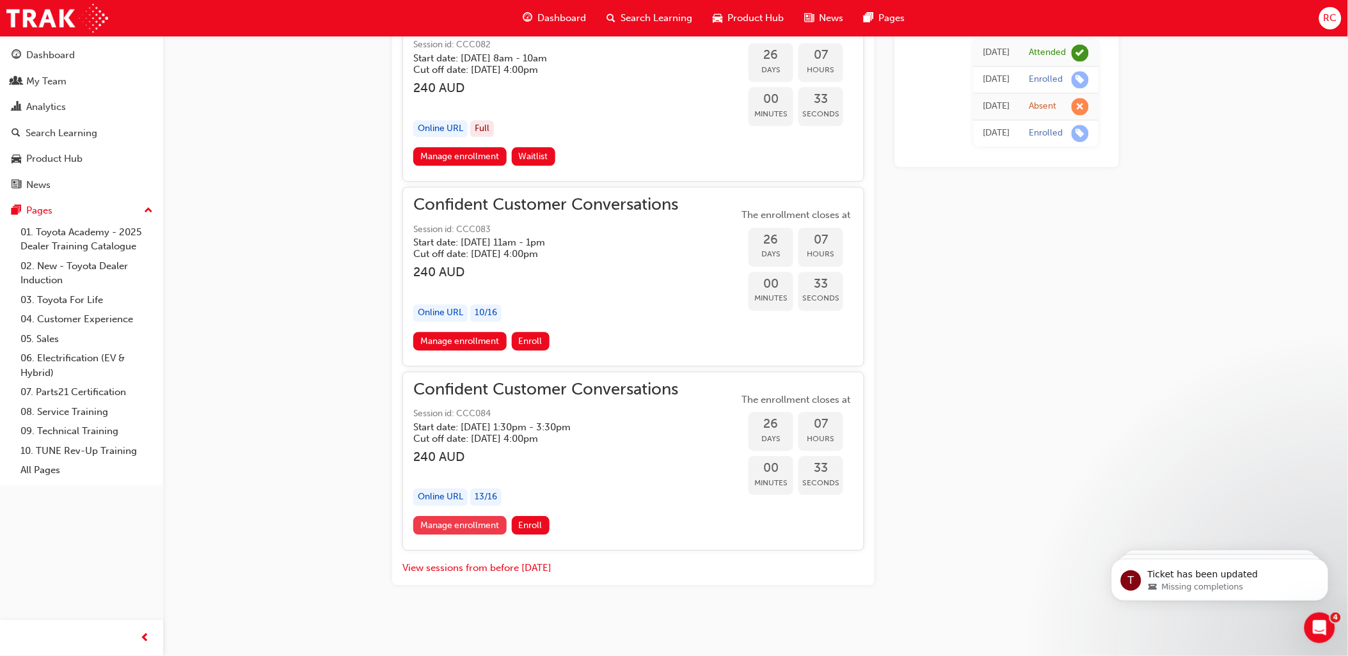
click at [455, 519] on link "Manage enrollment" at bounding box center [459, 525] width 93 height 19
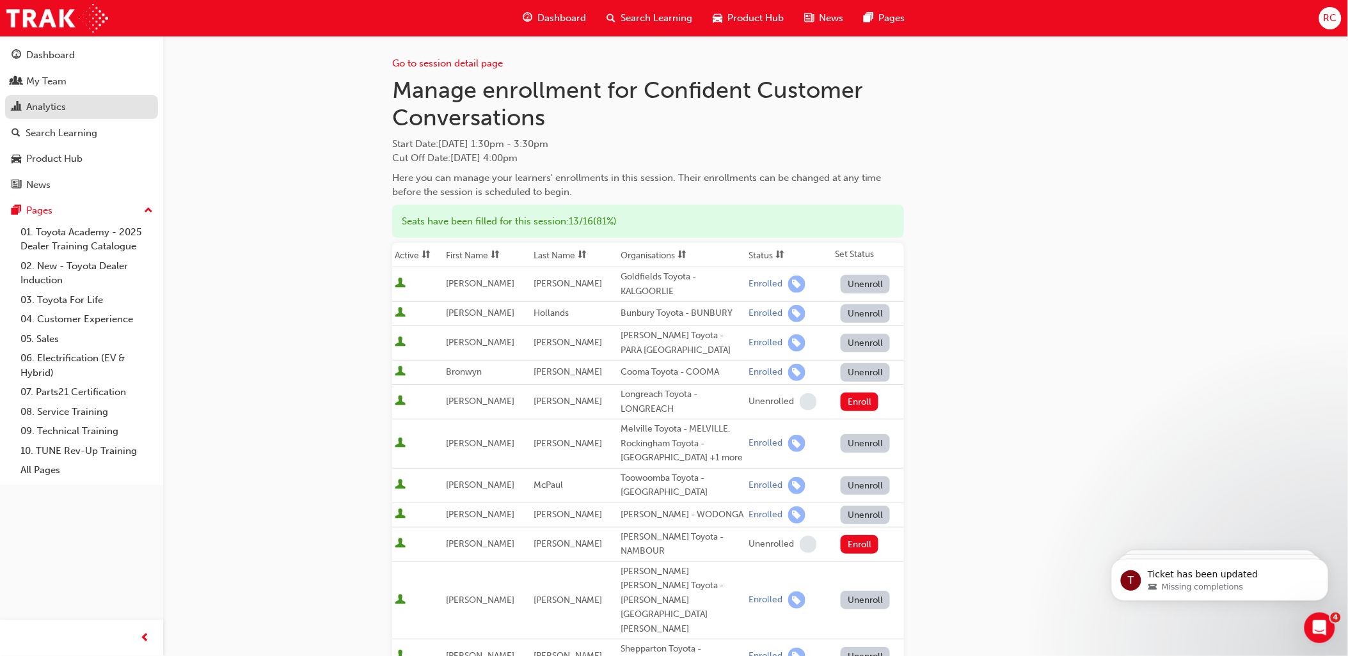
click at [49, 106] on div "Analytics" at bounding box center [46, 107] width 40 height 15
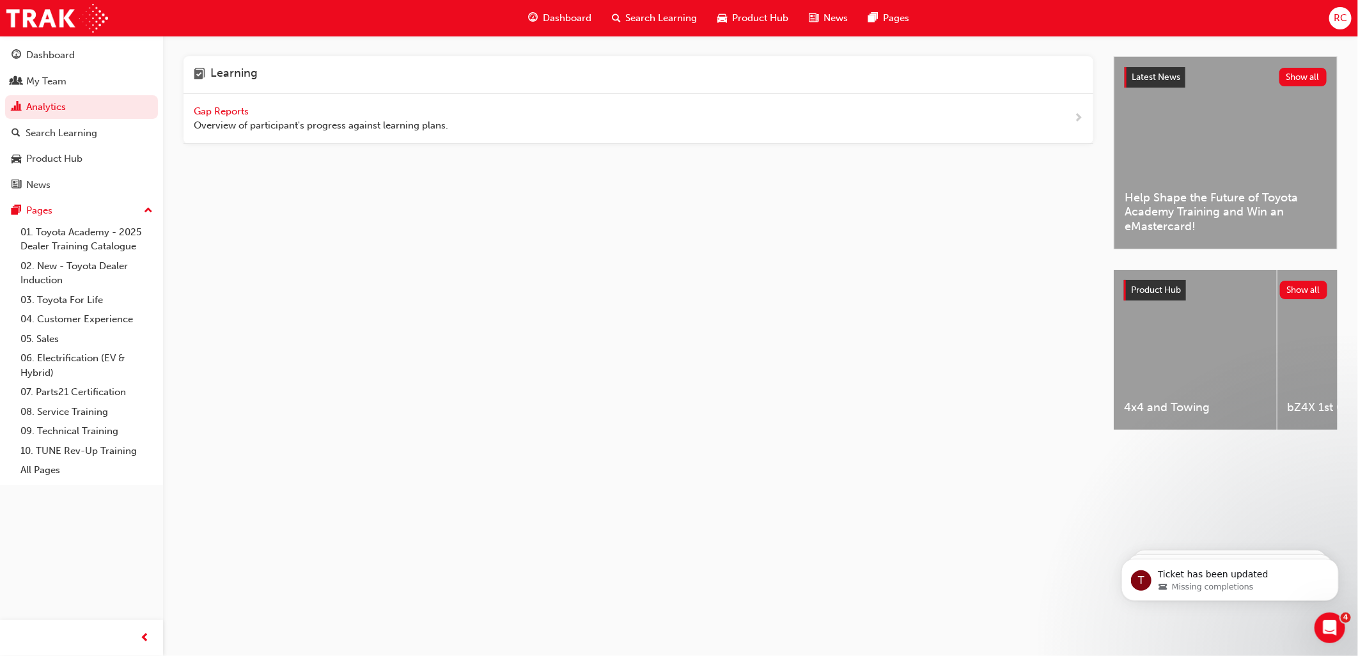
click at [228, 111] on span "Gap Reports" at bounding box center [223, 112] width 58 height 12
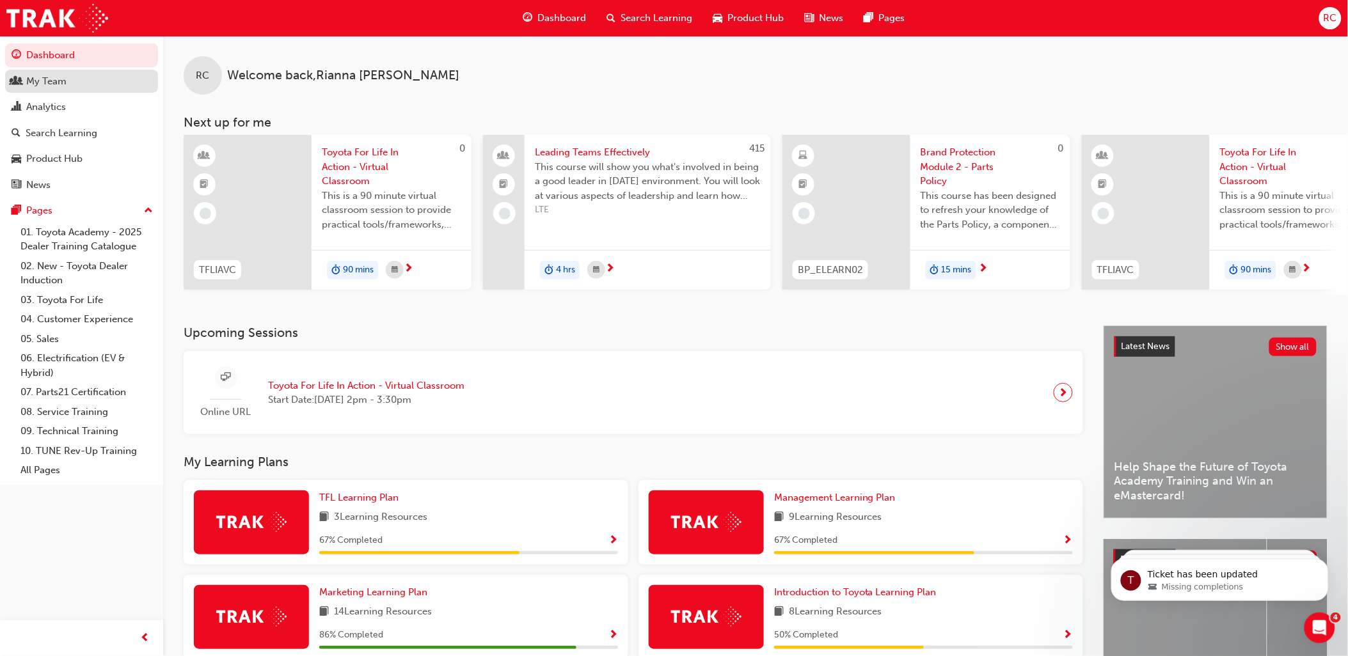
click at [61, 79] on div "My Team" at bounding box center [46, 81] width 40 height 15
